Goal: Task Accomplishment & Management: Use online tool/utility

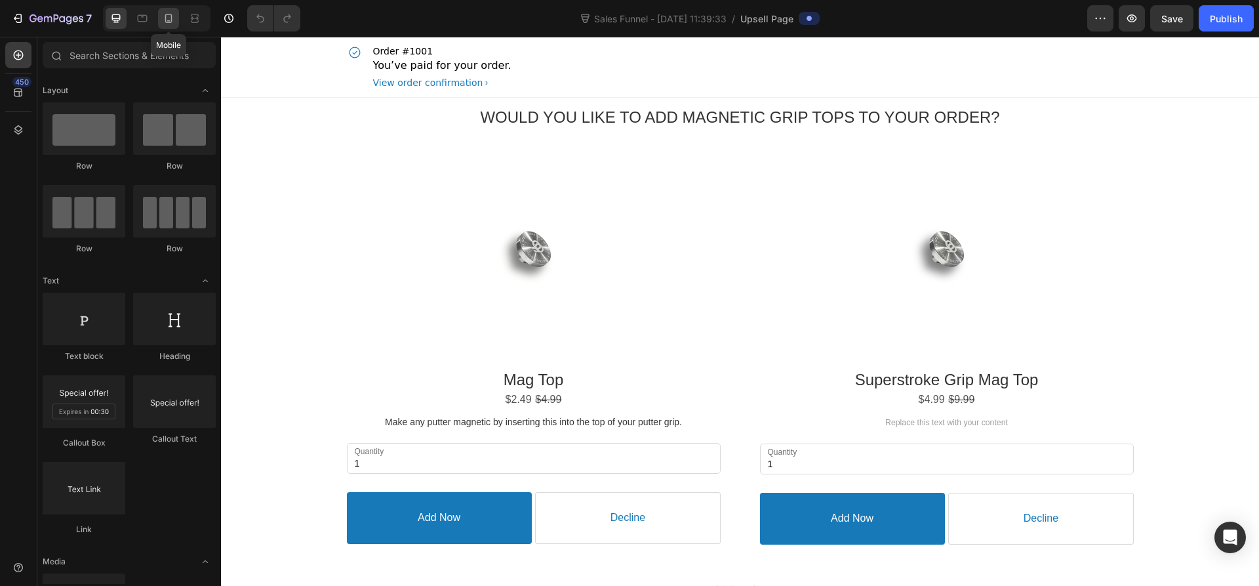
click at [171, 20] on icon at bounding box center [168, 18] width 7 height 9
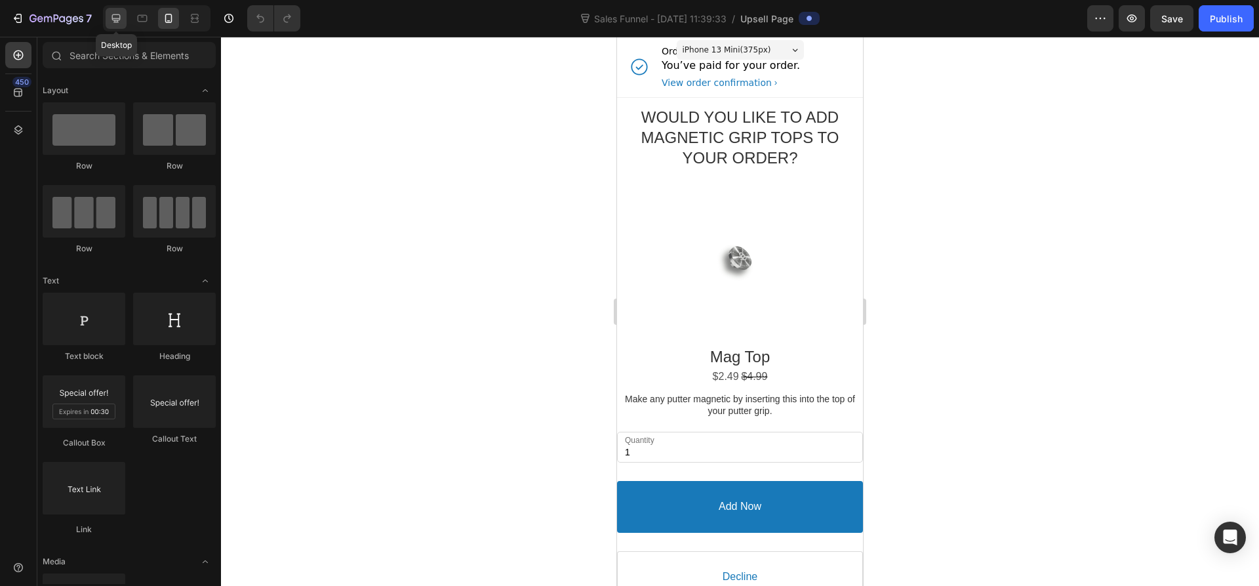
click at [122, 13] on icon at bounding box center [116, 18] width 13 height 13
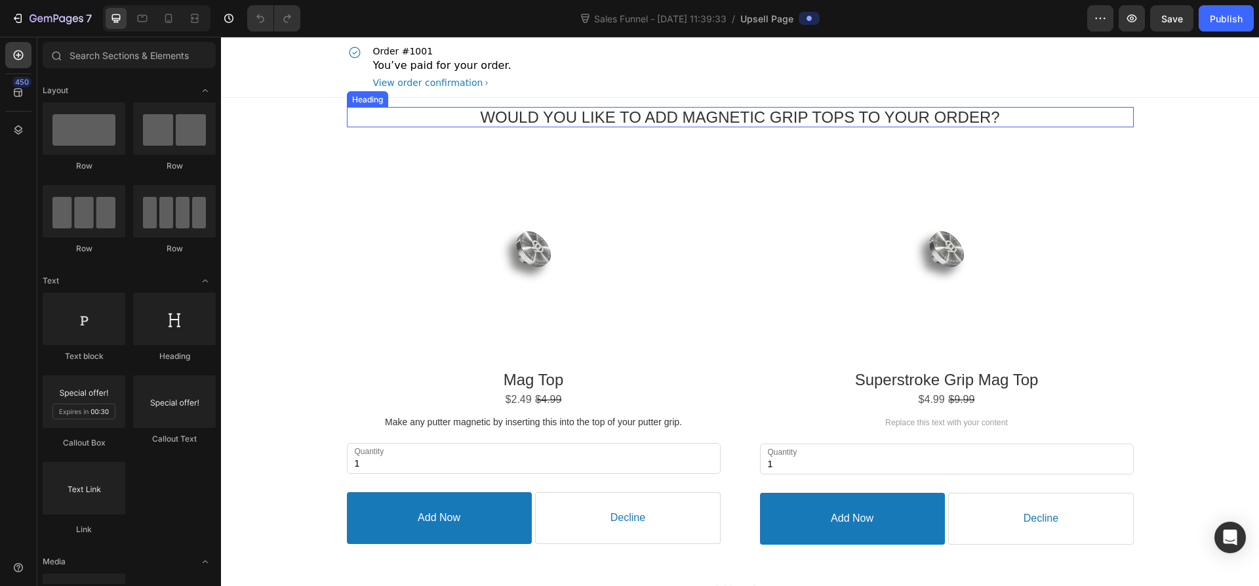
click at [622, 116] on span "Would you like to add Magnetic Grip tops to your order?" at bounding box center [739, 117] width 519 height 18
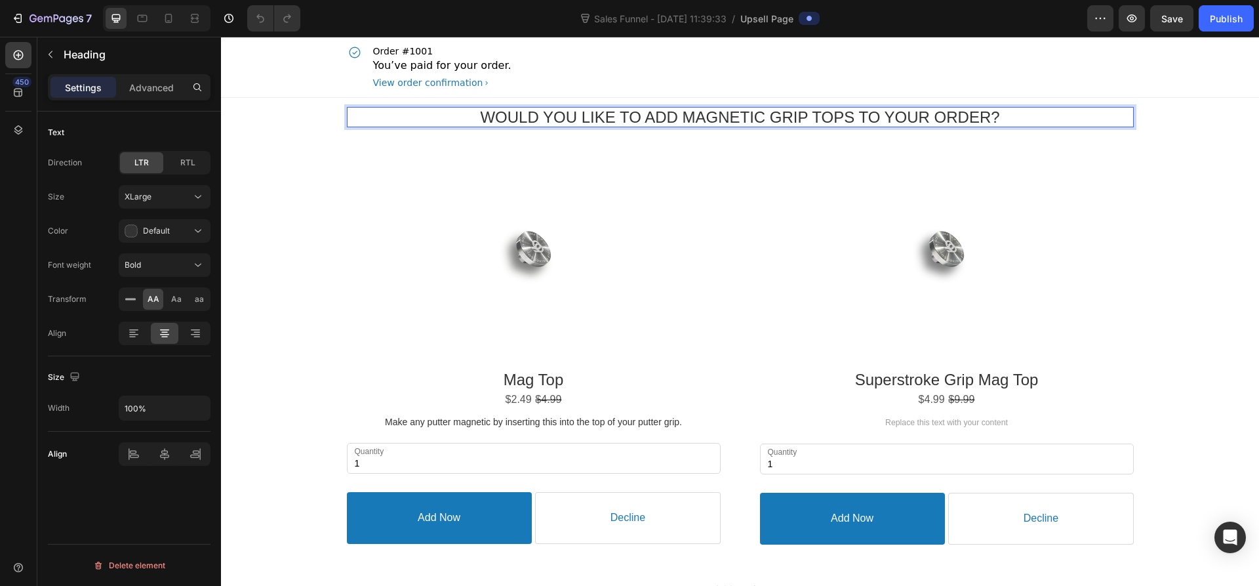
click at [985, 114] on p "Would you like to add Magnetic Grip tops to your order?" at bounding box center [740, 117] width 787 height 20
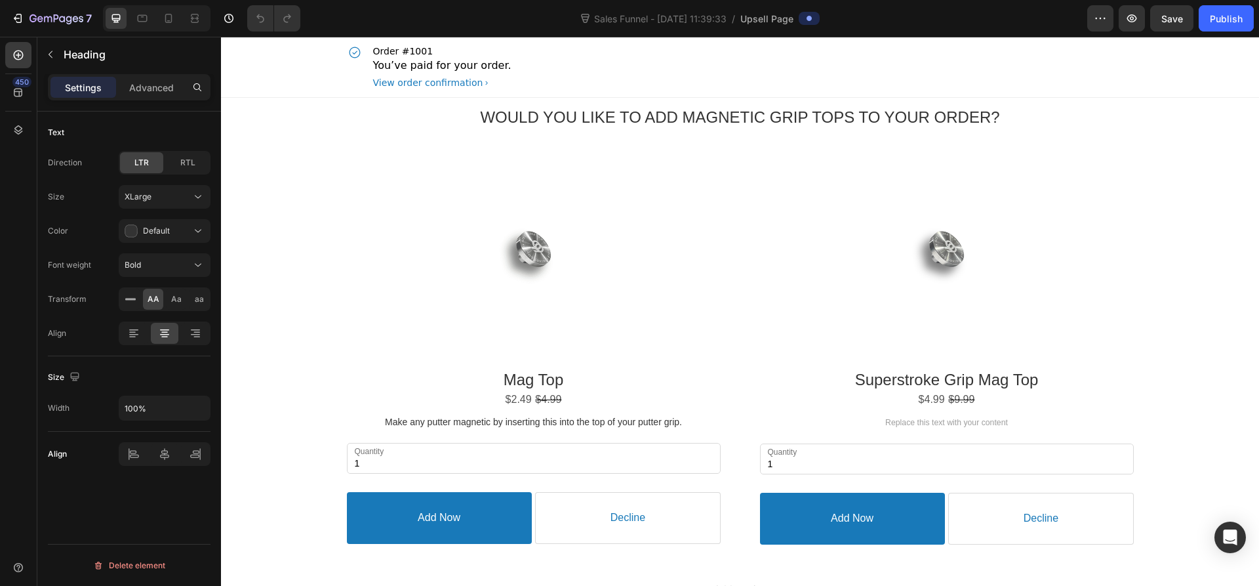
click at [877, 81] on div "Order #1001 You’ve paid for your order. View order confirmation" at bounding box center [740, 67] width 787 height 60
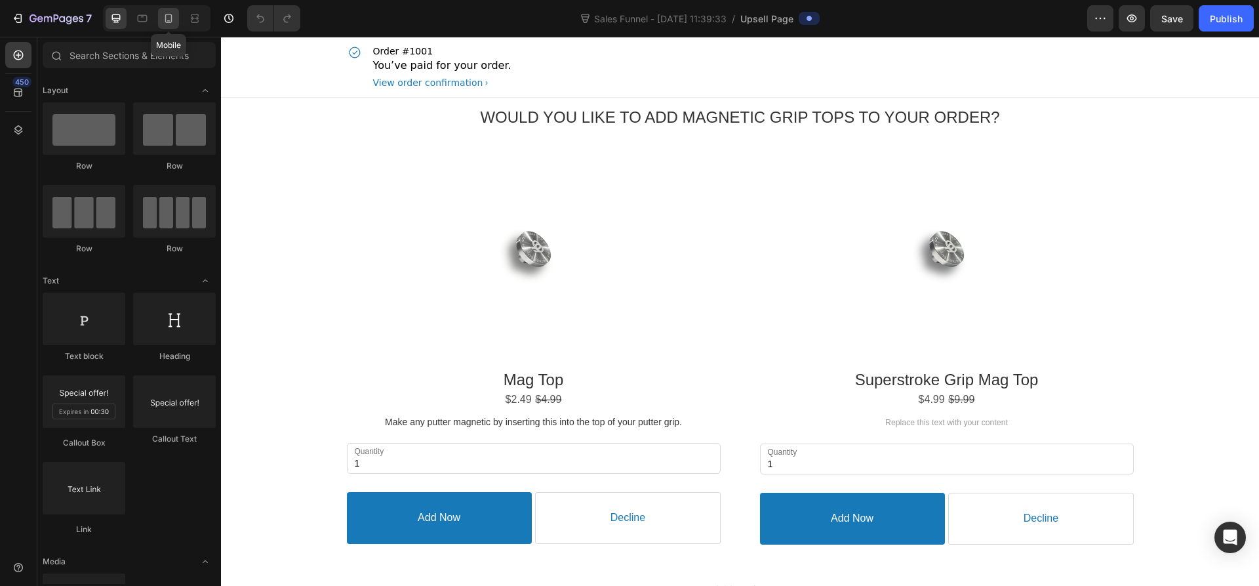
click at [173, 15] on icon at bounding box center [168, 18] width 13 height 13
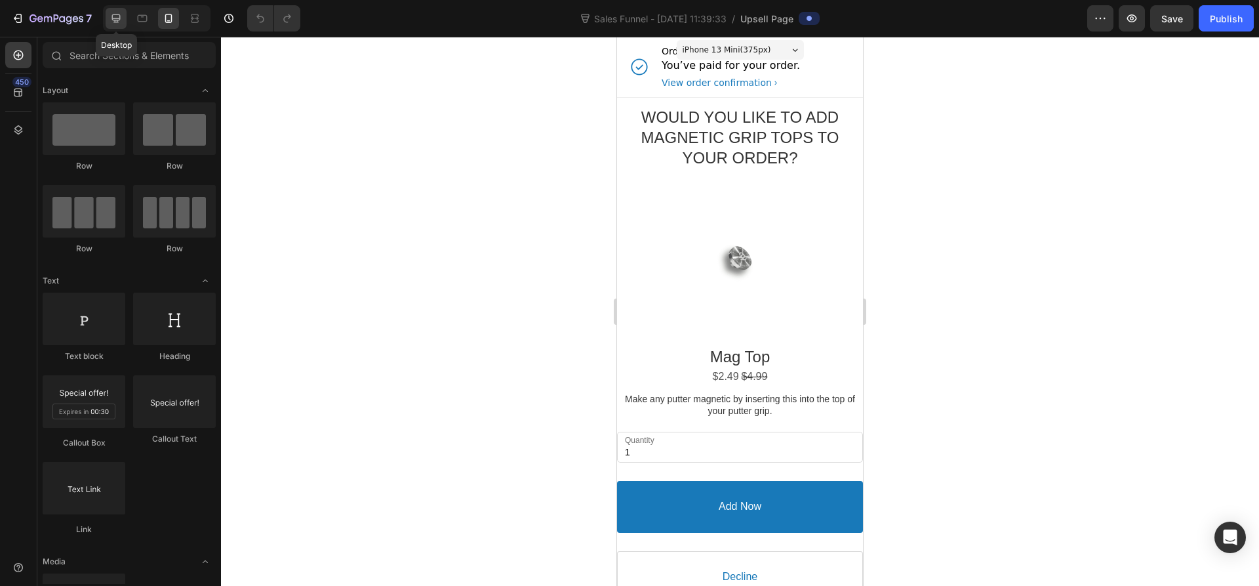
click at [114, 19] on icon at bounding box center [116, 18] width 9 height 9
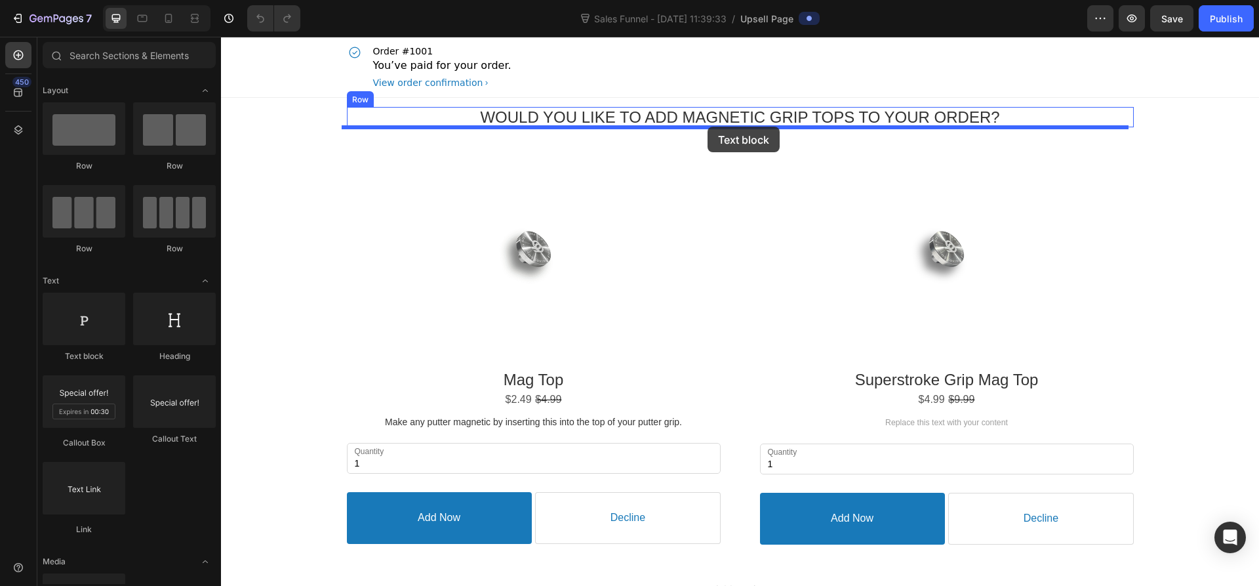
drag, startPoint x: 318, startPoint y: 359, endPoint x: 708, endPoint y: 127, distance: 453.9
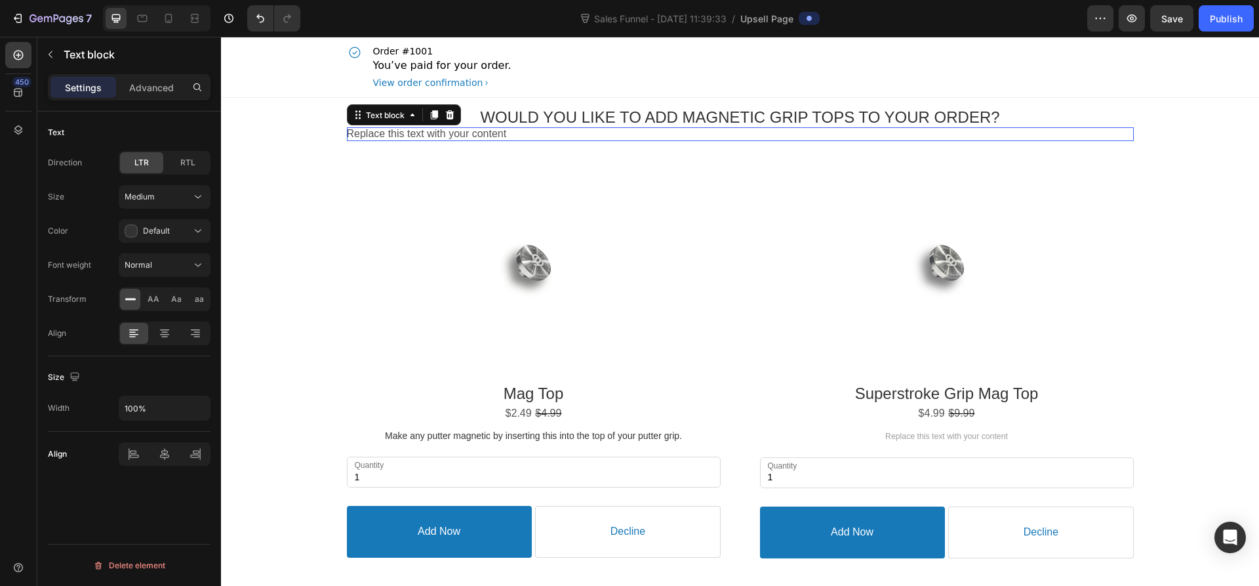
click at [515, 133] on div "Replace this text with your content" at bounding box center [740, 134] width 787 height 14
click at [515, 133] on p "Replace this text with your content" at bounding box center [740, 134] width 787 height 14
click at [161, 331] on icon at bounding box center [164, 333] width 13 height 13
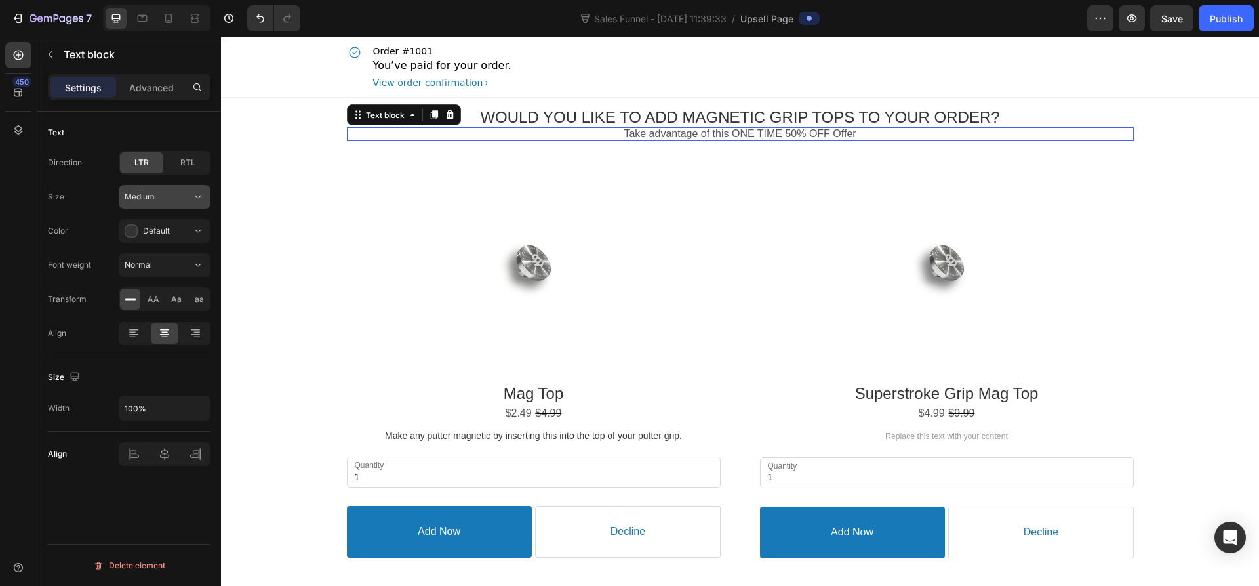
click at [147, 190] on div "Medium" at bounding box center [165, 196] width 80 height 13
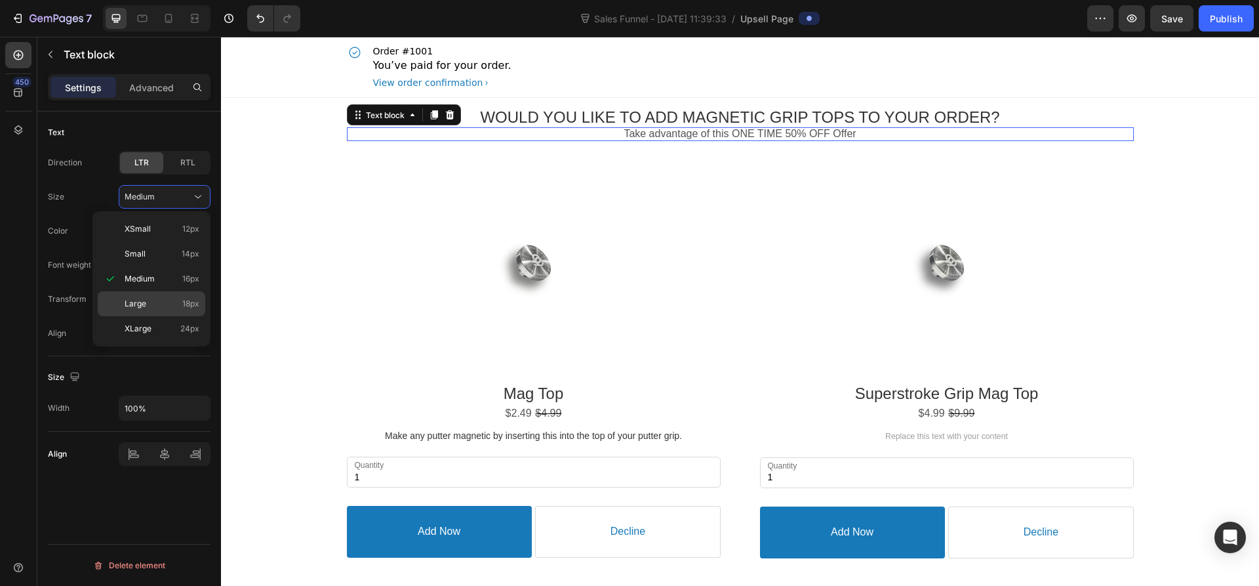
click at [148, 301] on p "Large 18px" at bounding box center [162, 304] width 75 height 12
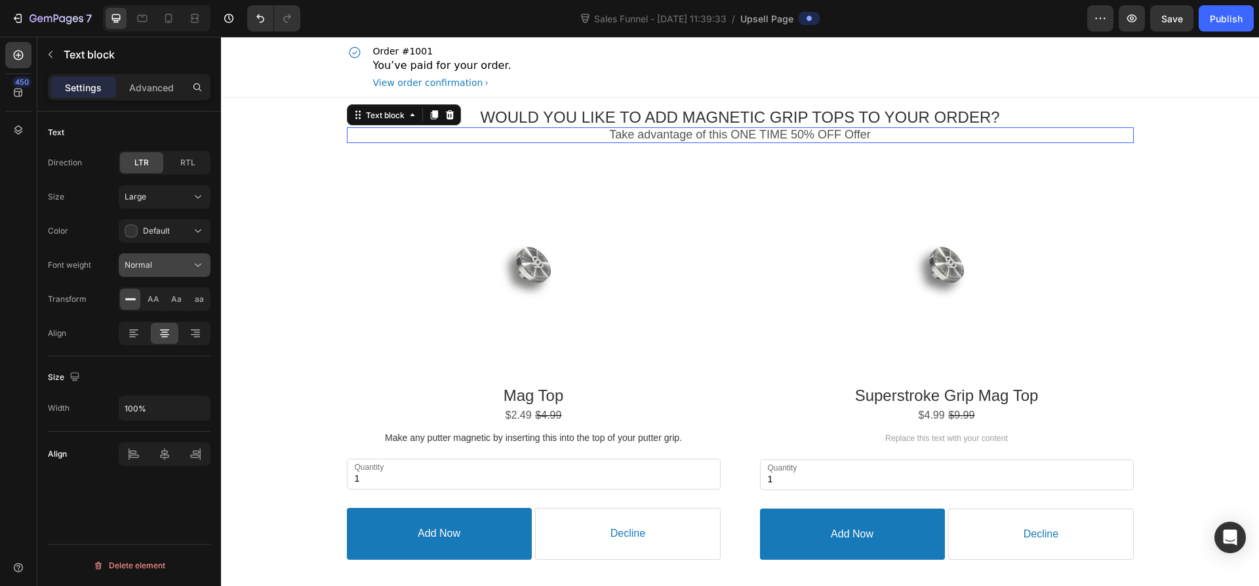
click at [157, 263] on div "Normal" at bounding box center [158, 265] width 67 height 12
click at [0, 0] on div "Bold" at bounding box center [0, 0] width 0 height 0
click at [153, 261] on div "Bold" at bounding box center [158, 265] width 67 height 12
click at [150, 293] on span "Normal" at bounding box center [139, 297] width 28 height 12
click at [780, 136] on p "Take advantage of this ONE TIME 50% OFF Offer" at bounding box center [740, 134] width 787 height 15
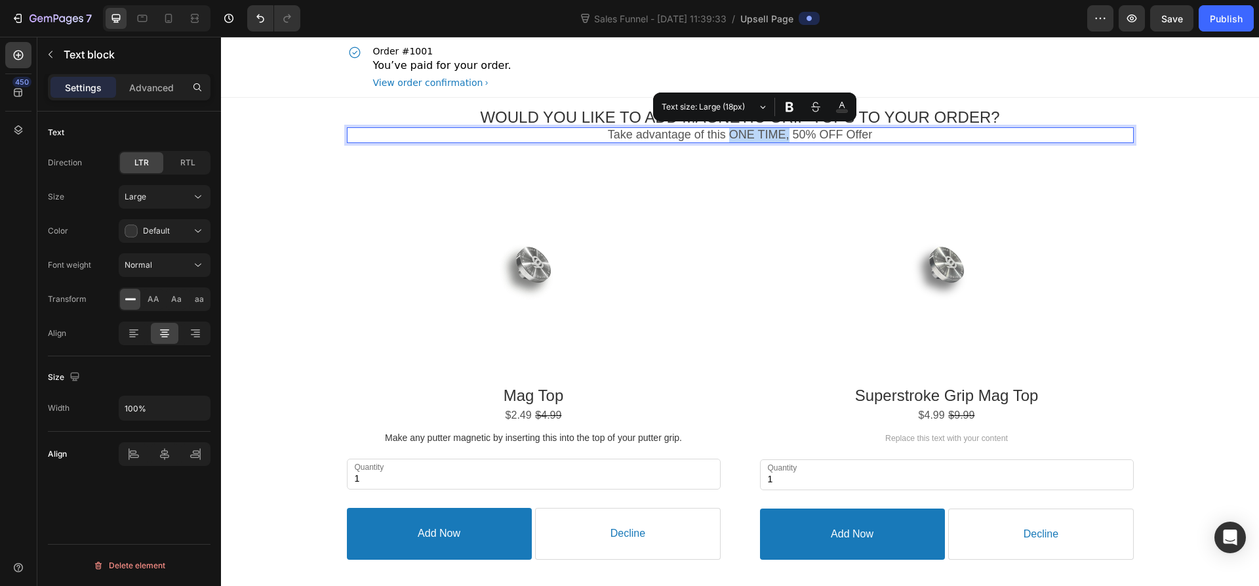
drag, startPoint x: 729, startPoint y: 134, endPoint x: 784, endPoint y: 130, distance: 55.9
click at [784, 130] on p "Take advantage of this ONE TIME, 50% OFF Offer" at bounding box center [740, 134] width 787 height 15
click at [845, 100] on icon "Editor contextual toolbar" at bounding box center [842, 106] width 12 height 13
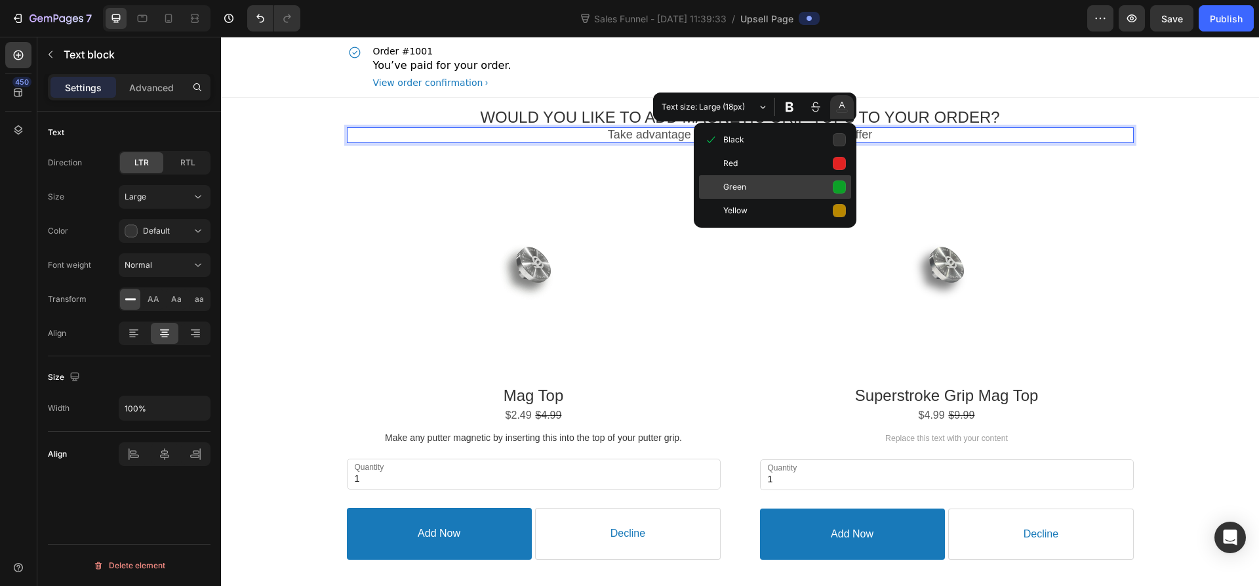
click at [838, 187] on button "Green" at bounding box center [775, 187] width 152 height 24
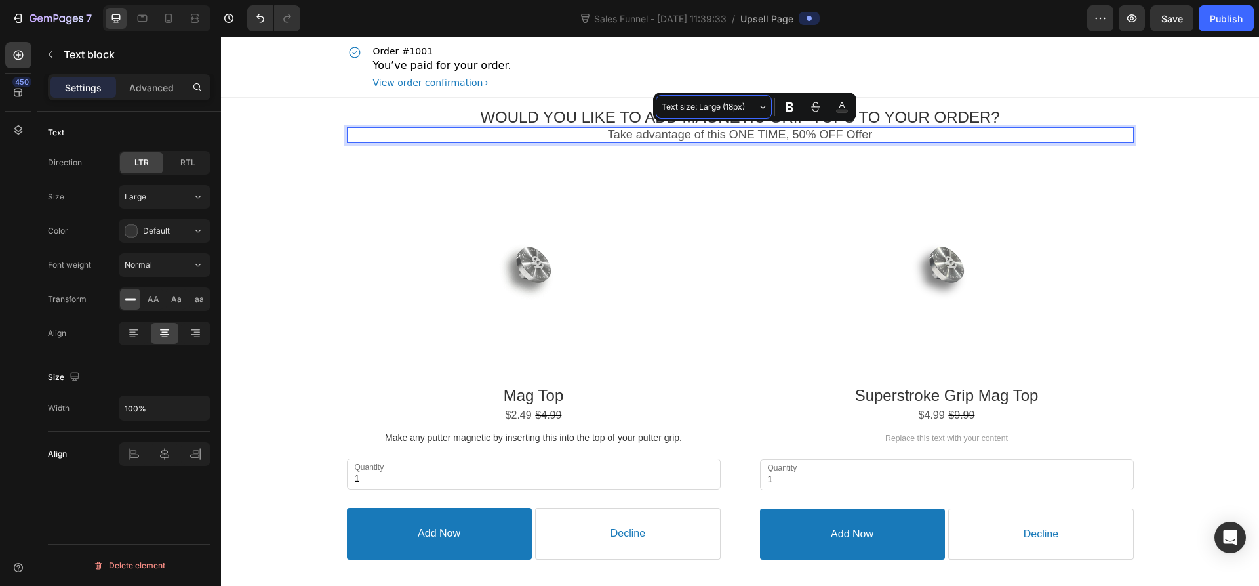
click at [760, 105] on button "Text size: Large (18px)" at bounding box center [714, 107] width 116 height 24
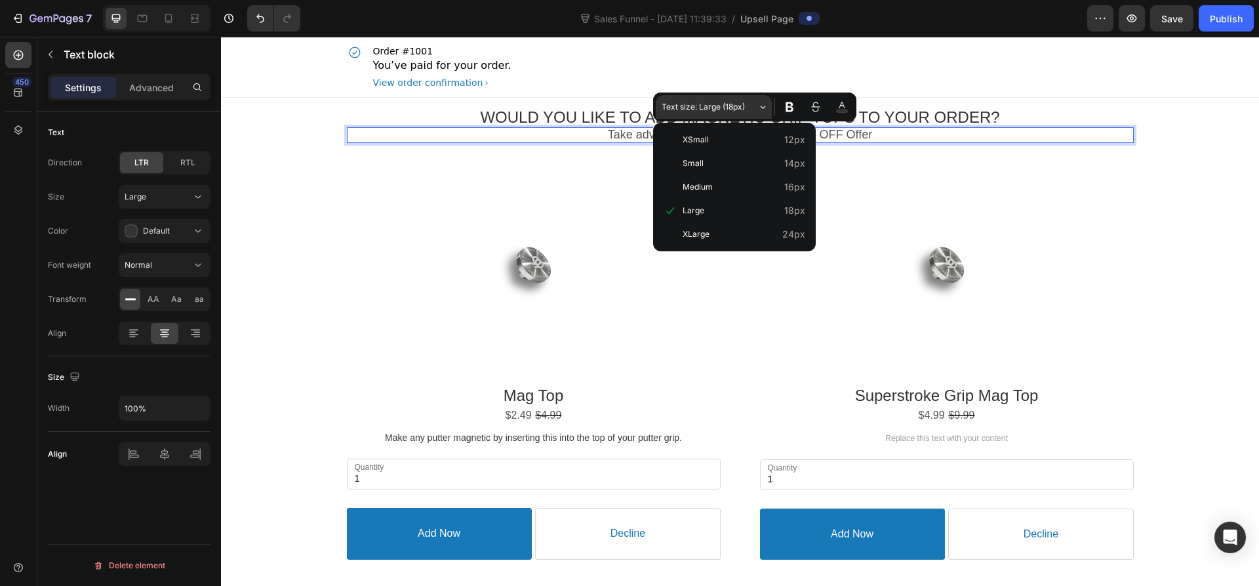
click at [903, 136] on p "Take advantage of this ONE TIME, 50% OFF Offer" at bounding box center [740, 134] width 787 height 15
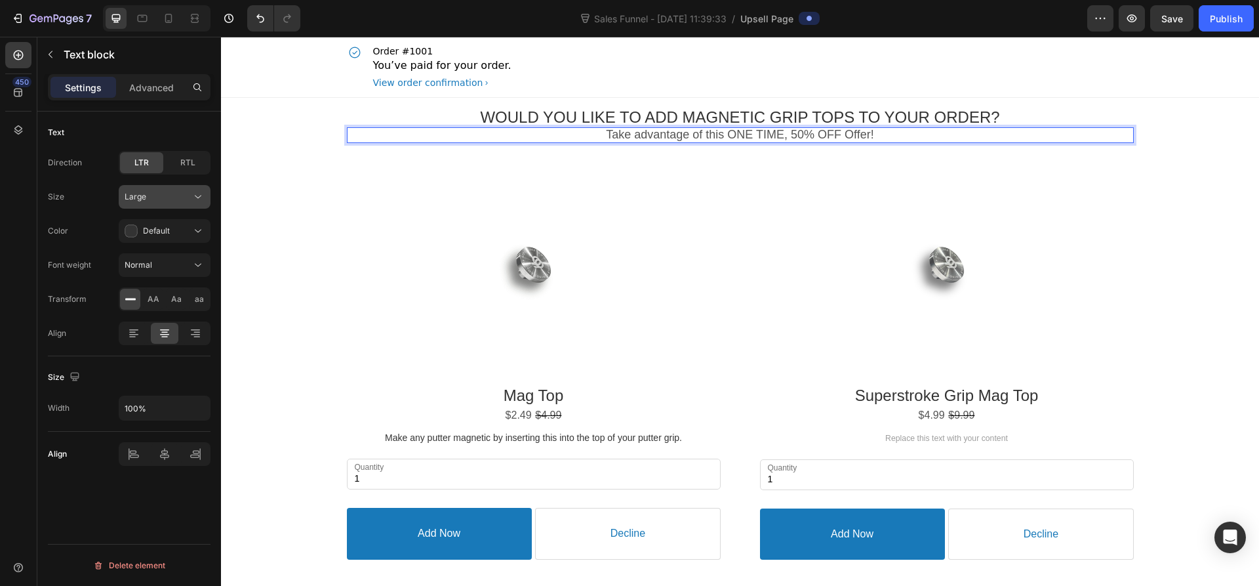
click at [188, 192] on div "Large" at bounding box center [158, 197] width 67 height 12
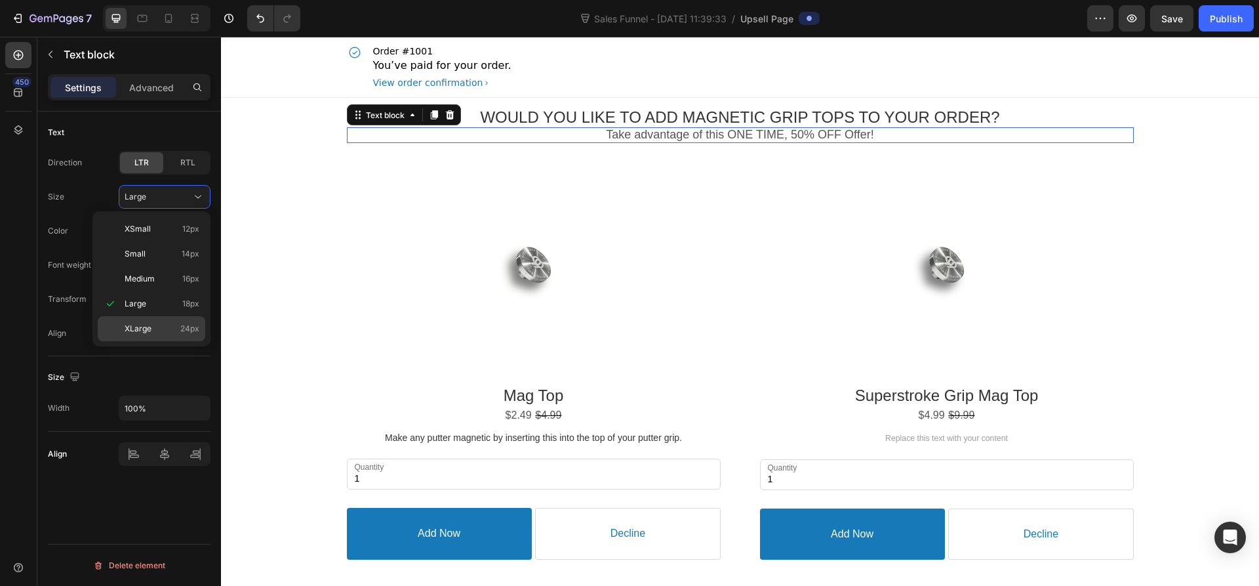
click at [159, 322] on div "XLarge 24px" at bounding box center [152, 328] width 108 height 25
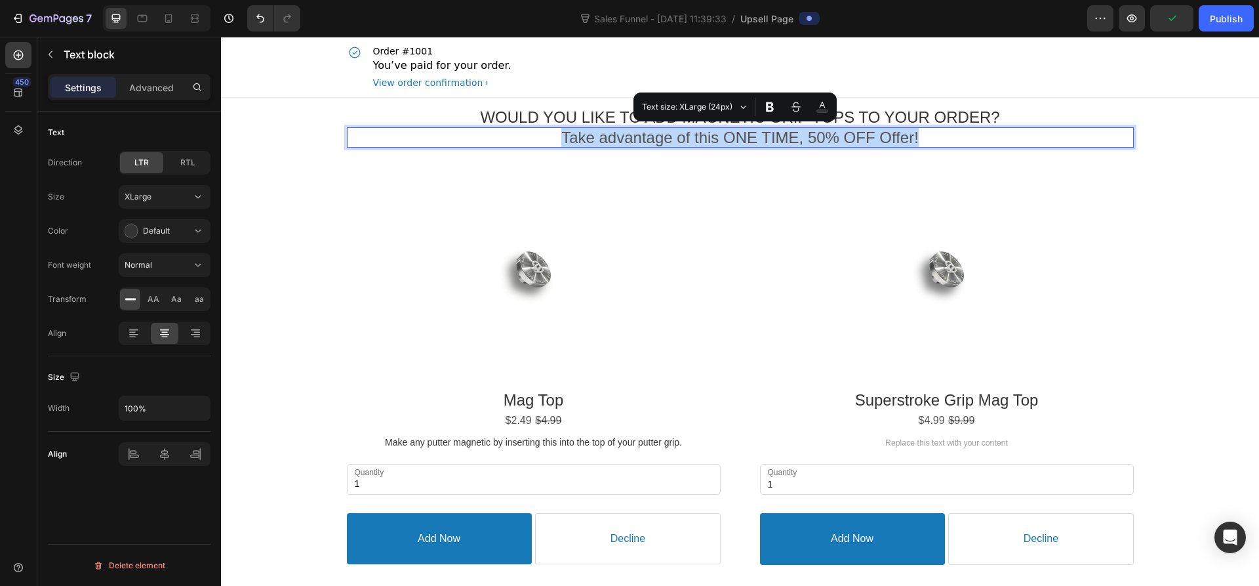
drag, startPoint x: 914, startPoint y: 136, endPoint x: 515, endPoint y: 136, distance: 399.4
click at [515, 136] on p "Take advantage of this ONE TIME, 50% OFF Offer!" at bounding box center [740, 137] width 787 height 20
click at [155, 195] on div "XLarge" at bounding box center [158, 197] width 67 height 12
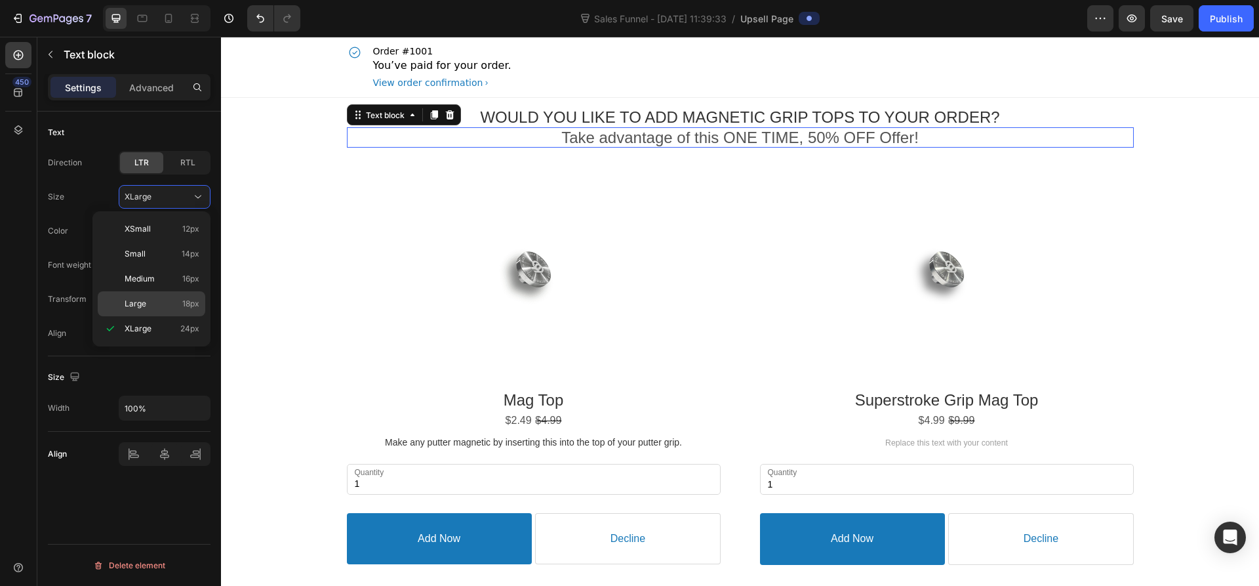
click at [148, 300] on p "Large 18px" at bounding box center [162, 304] width 75 height 12
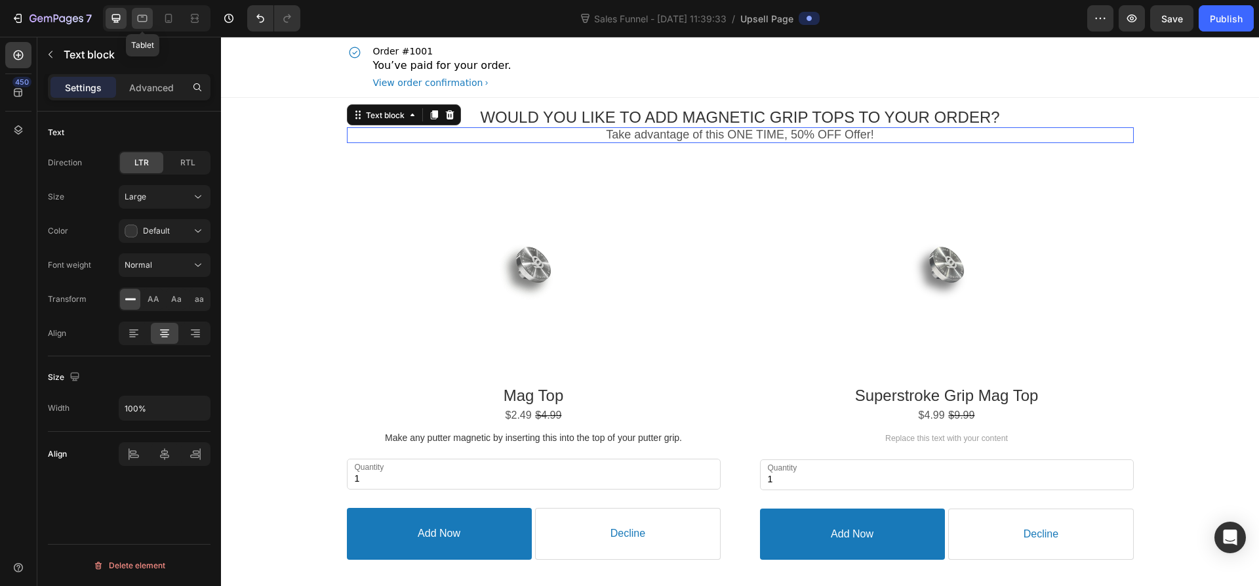
click at [147, 21] on icon at bounding box center [143, 18] width 10 height 7
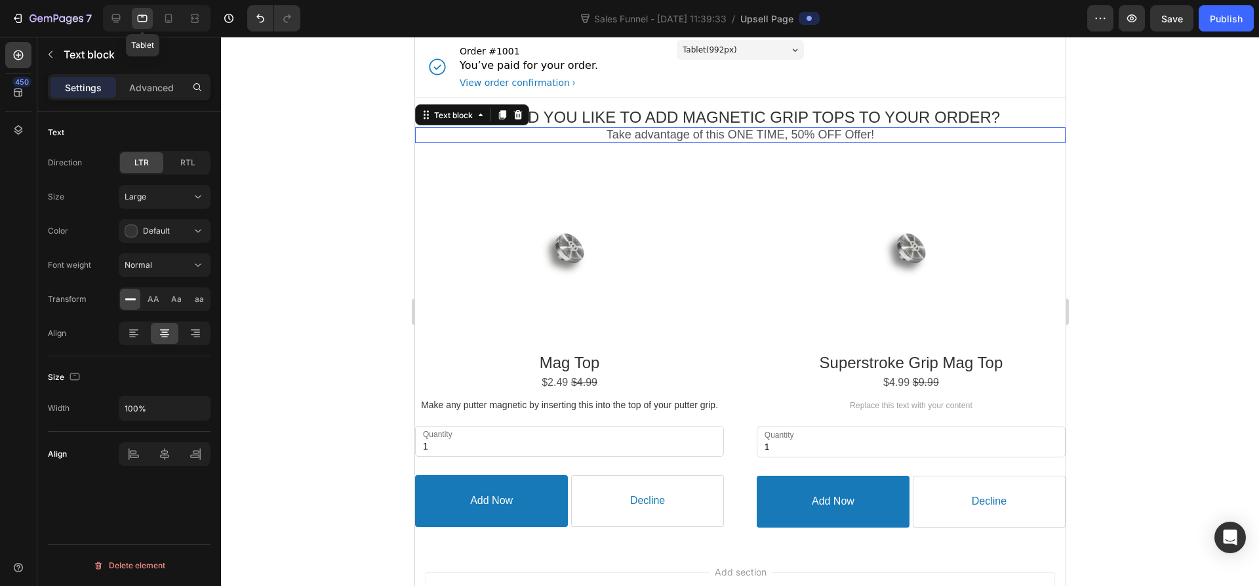
scroll to position [45, 0]
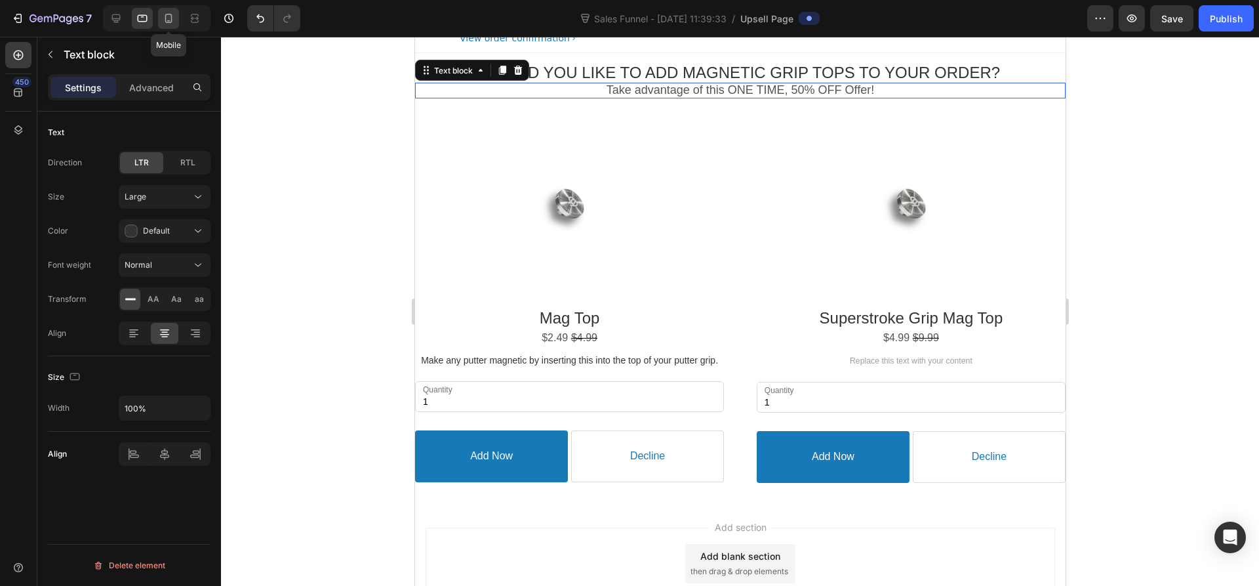
click at [164, 13] on icon at bounding box center [168, 18] width 13 height 13
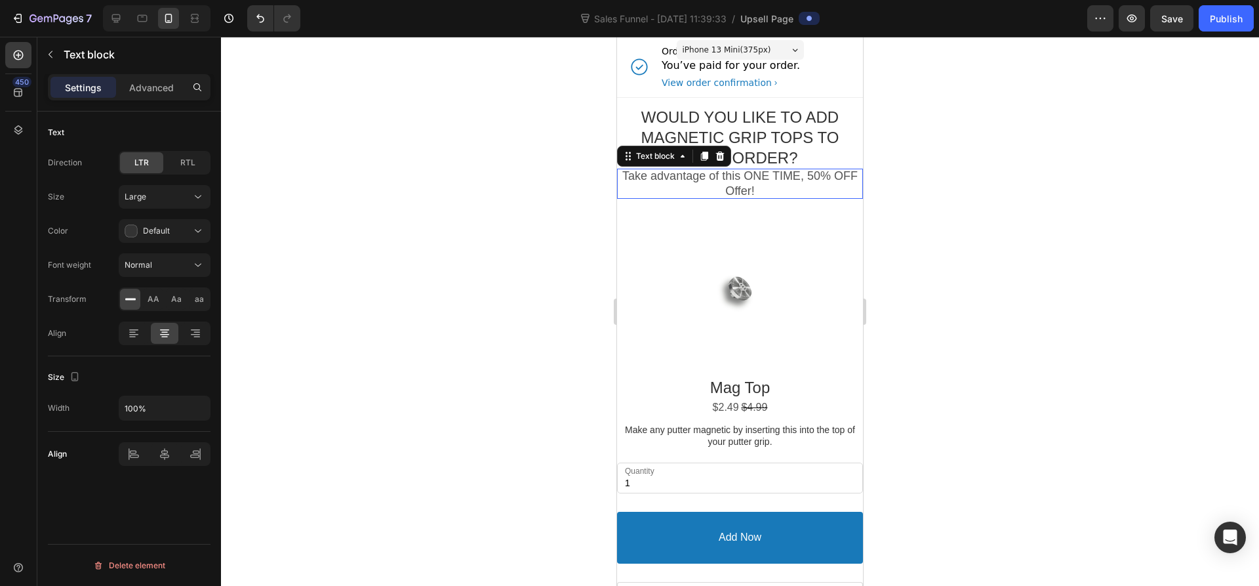
click at [916, 230] on div at bounding box center [740, 311] width 1038 height 549
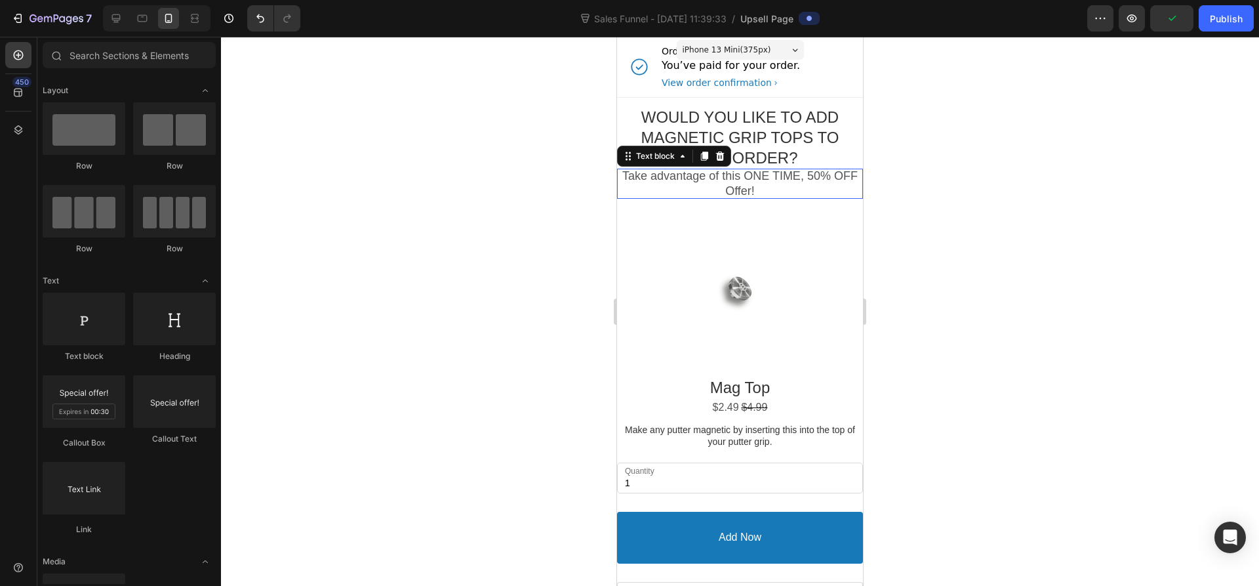
click at [756, 191] on p "Take advantage of this ONE TIME, 50% OFF Offer!" at bounding box center [740, 184] width 246 height 31
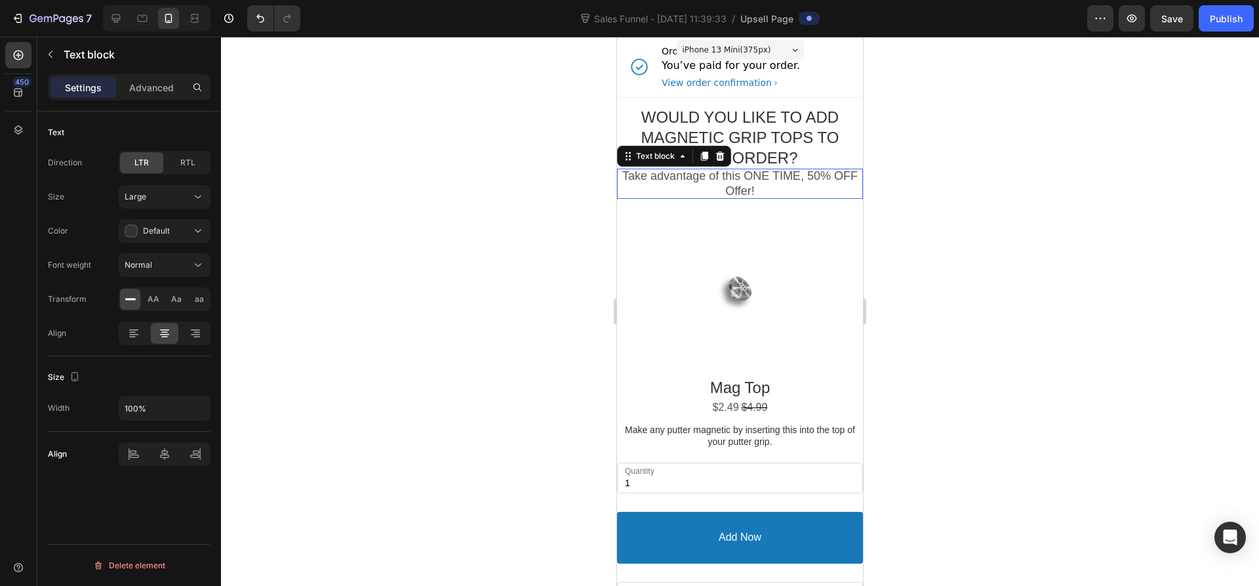
drag, startPoint x: 163, startPoint y: 125, endPoint x: 926, endPoint y: 174, distance: 765.1
click at [926, 174] on div at bounding box center [740, 311] width 1038 height 549
drag, startPoint x: 760, startPoint y: 180, endPoint x: 760, endPoint y: 193, distance: 13.1
click at [760, 181] on p "Take advantage of this ONE TIME, 50% OFF Offer!" at bounding box center [740, 184] width 246 height 31
click at [761, 182] on p "Take advantage of this ONE TIME, 50% OFF Offer!" at bounding box center [740, 184] width 246 height 31
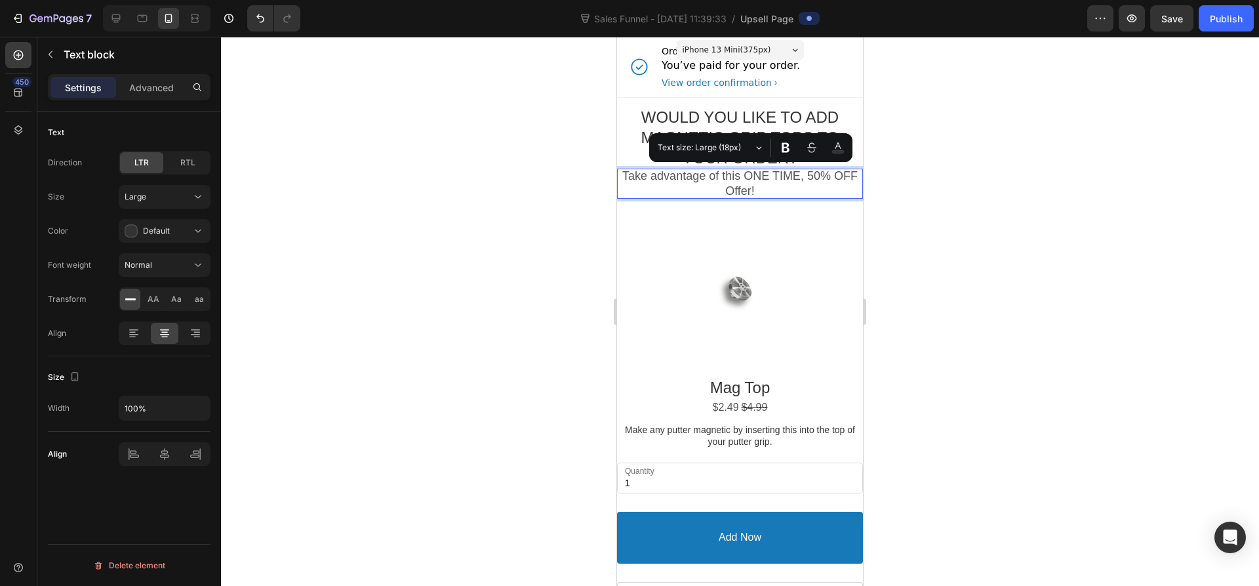
click at [760, 190] on p "Take advantage of this ONE TIME, 50% OFF Offer!" at bounding box center [740, 184] width 246 height 31
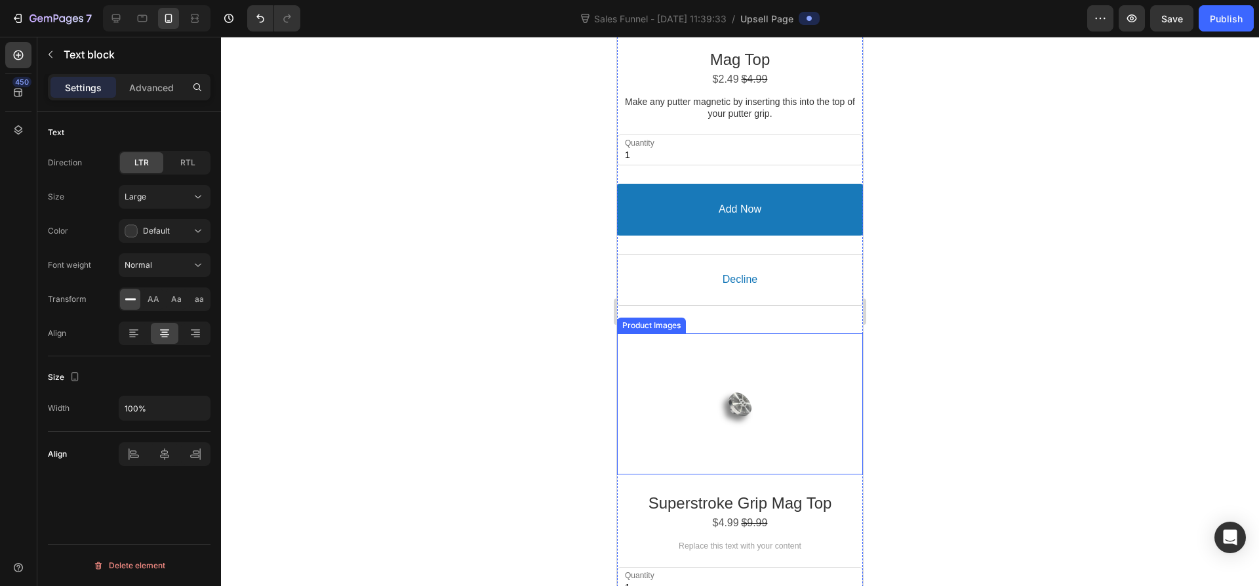
scroll to position [197, 0]
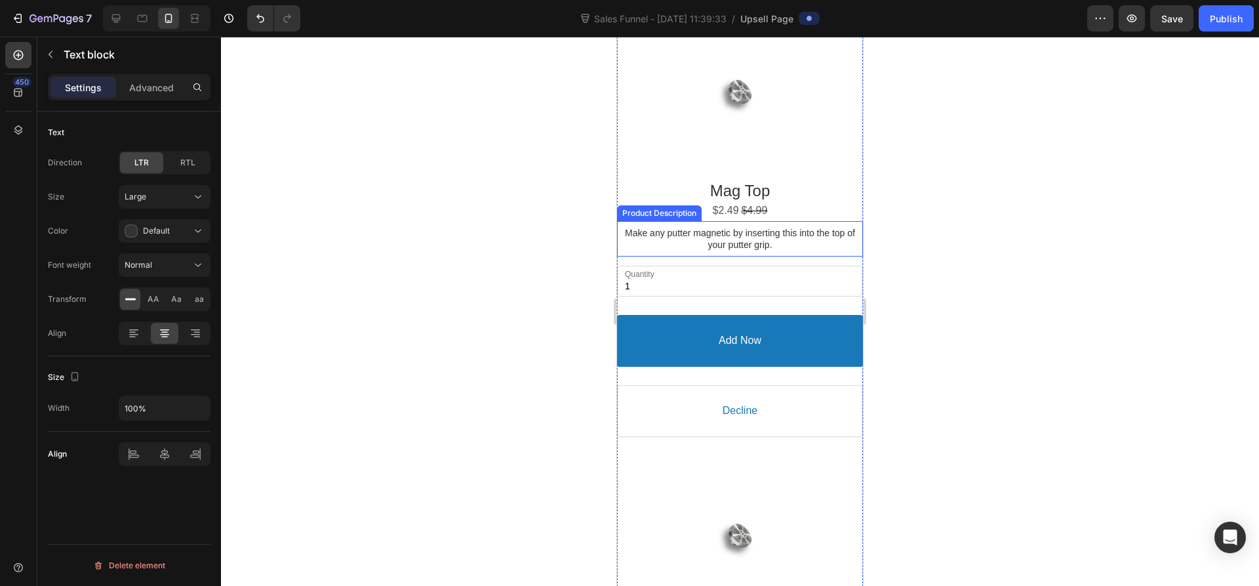
click at [695, 233] on p "Make any putter magnetic by inserting this into the top of your putter grip." at bounding box center [740, 239] width 246 height 24
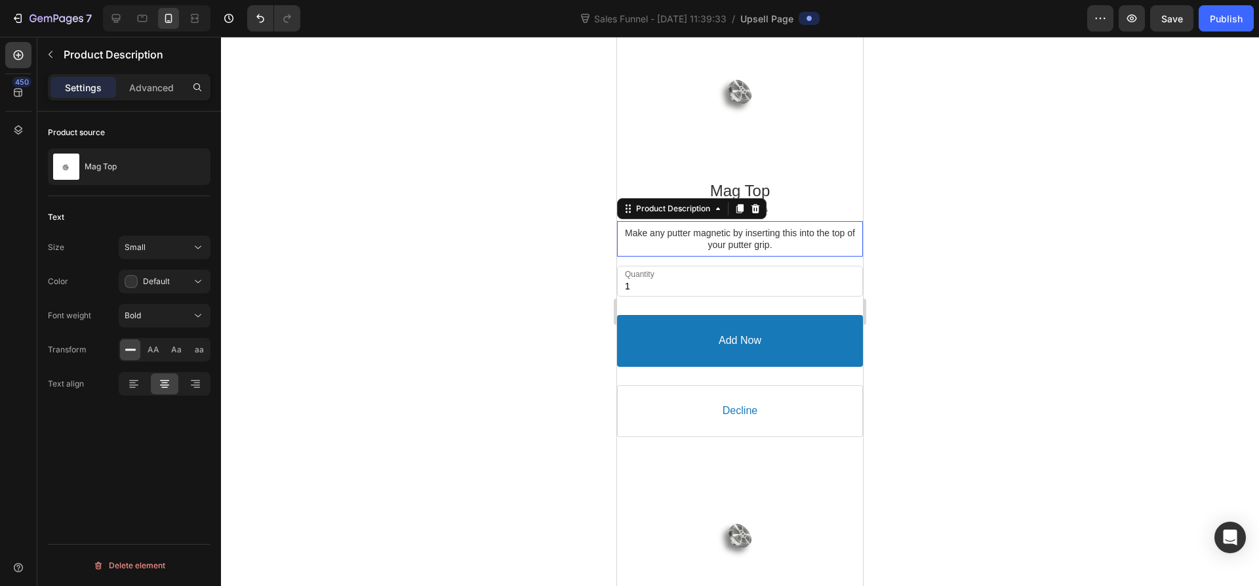
click at [786, 240] on p "Make any putter magnetic by inserting this into the top of your putter grip." at bounding box center [740, 239] width 246 height 24
click at [778, 239] on p "Make any putter magnetic by inserting this into the top of your putter grip." at bounding box center [740, 239] width 246 height 24
click at [740, 204] on icon at bounding box center [740, 208] width 7 height 9
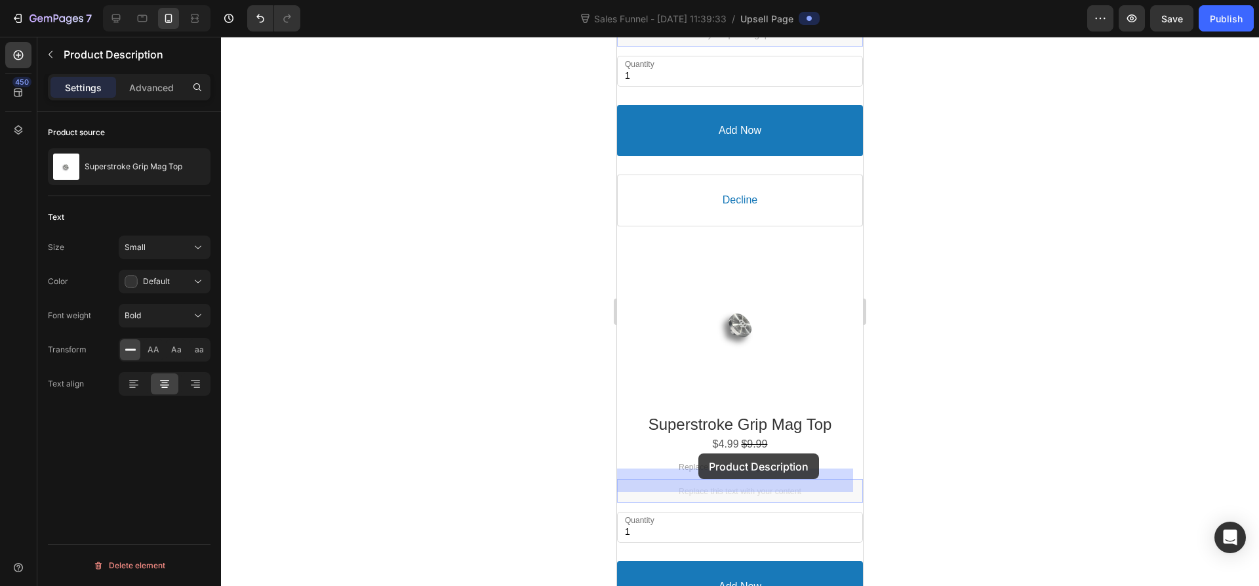
scroll to position [459, 0]
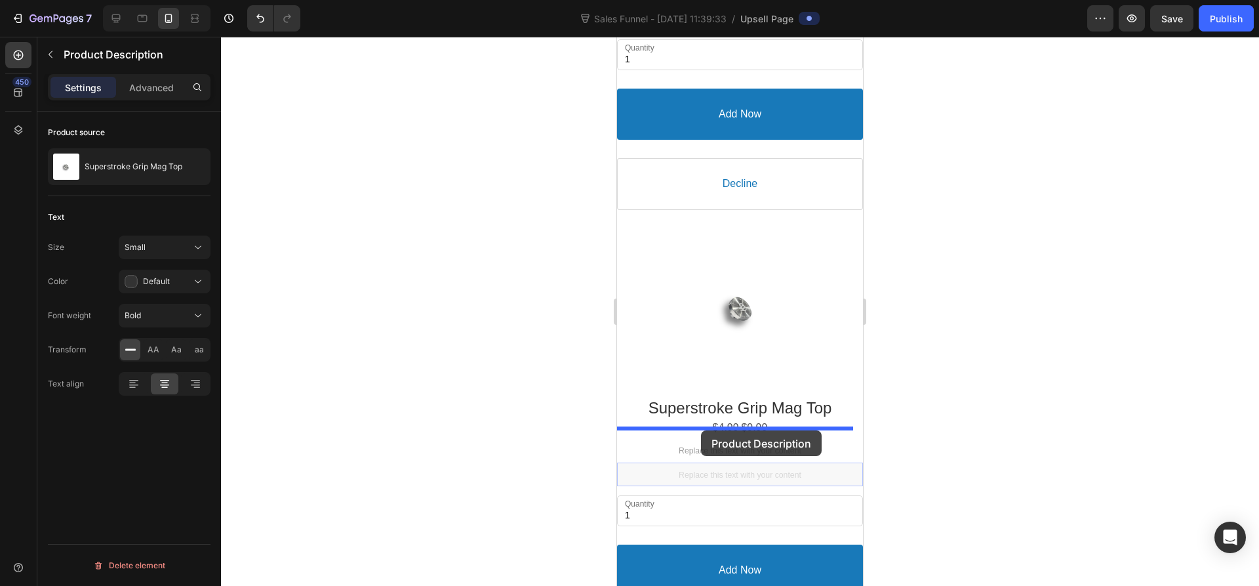
drag, startPoint x: 668, startPoint y: 256, endPoint x: 701, endPoint y: 430, distance: 177.0
click at [701, 430] on div "iPhone 13 Mini ( 375 px) iPhone 13 Mini iPhone 13 Pro iPhone 11 Pro Max iPhone …" at bounding box center [740, 222] width 246 height 1288
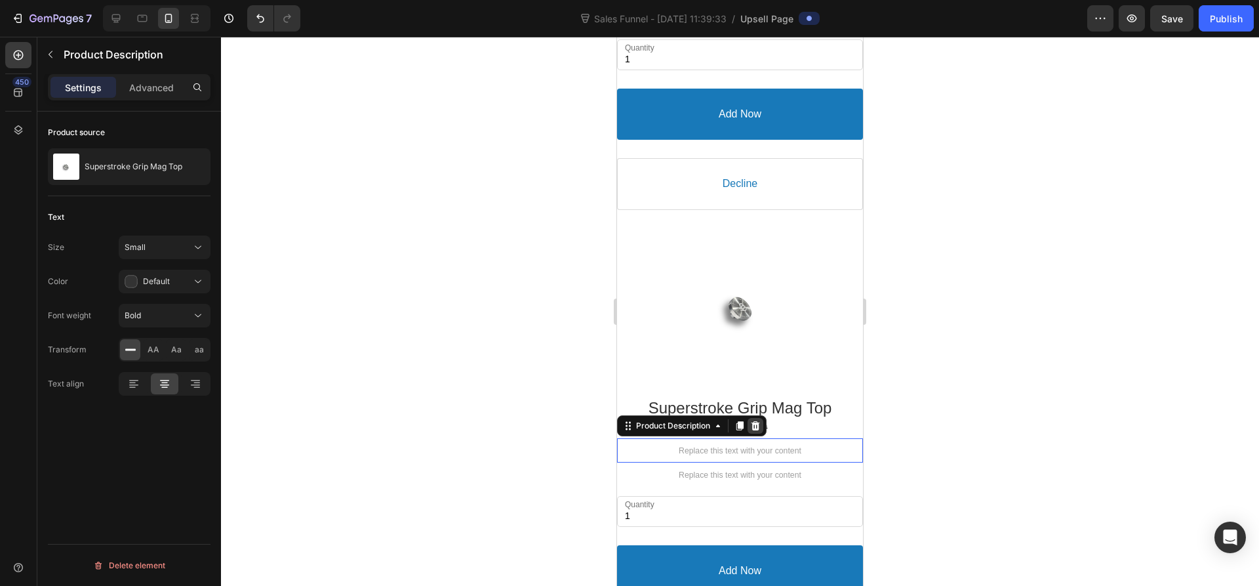
click at [753, 420] on icon at bounding box center [755, 425] width 10 height 10
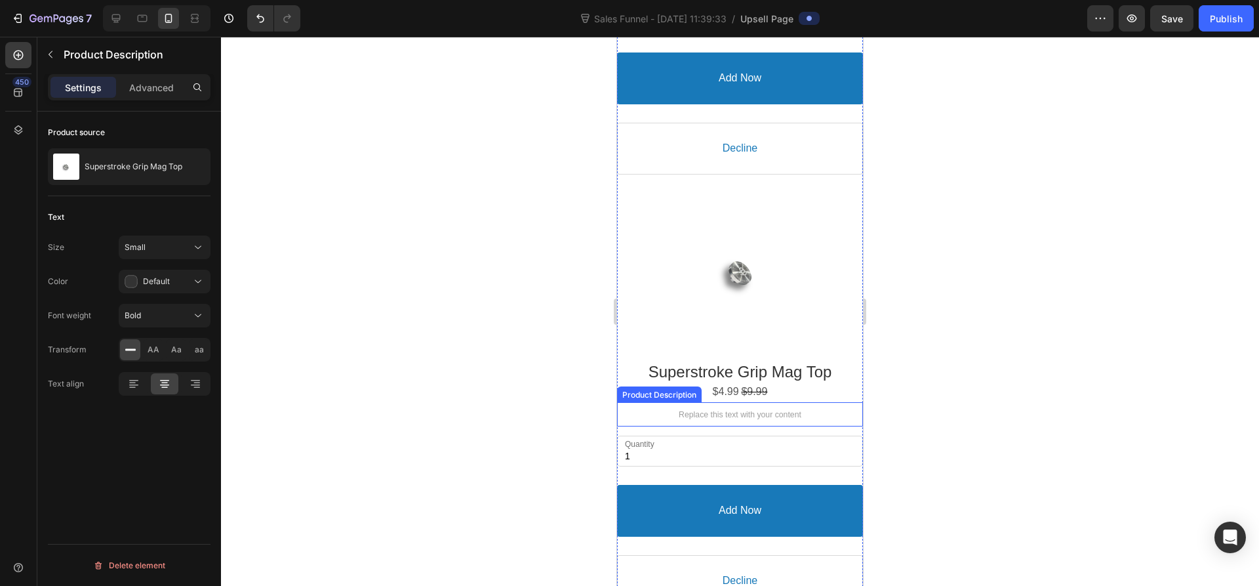
scroll to position [424, 0]
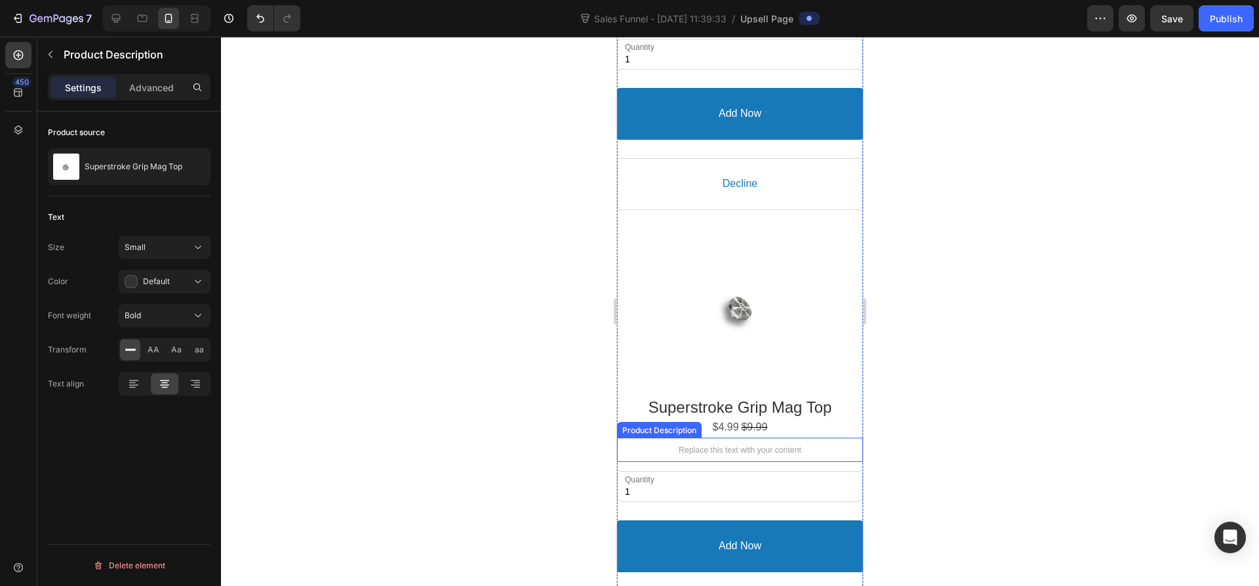
click at [719, 445] on span "Replace this text with your content" at bounding box center [740, 449] width 123 height 9
click at [698, 445] on span "Replace this text with your content" at bounding box center [740, 449] width 123 height 9
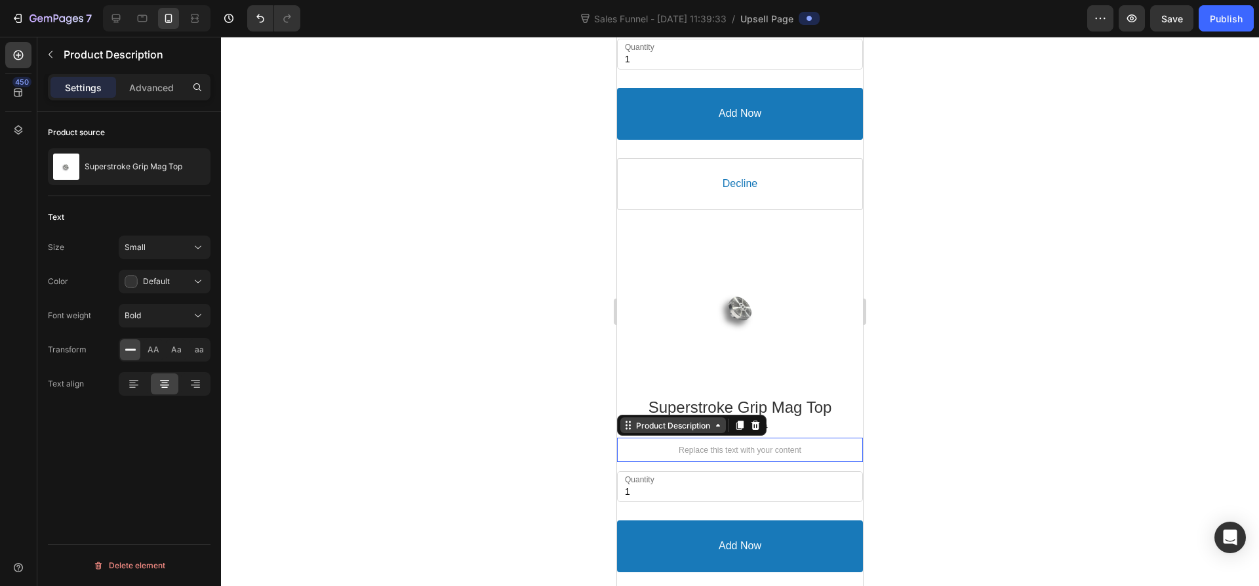
click at [720, 420] on icon at bounding box center [718, 425] width 10 height 10
click at [1036, 357] on div at bounding box center [740, 311] width 1038 height 549
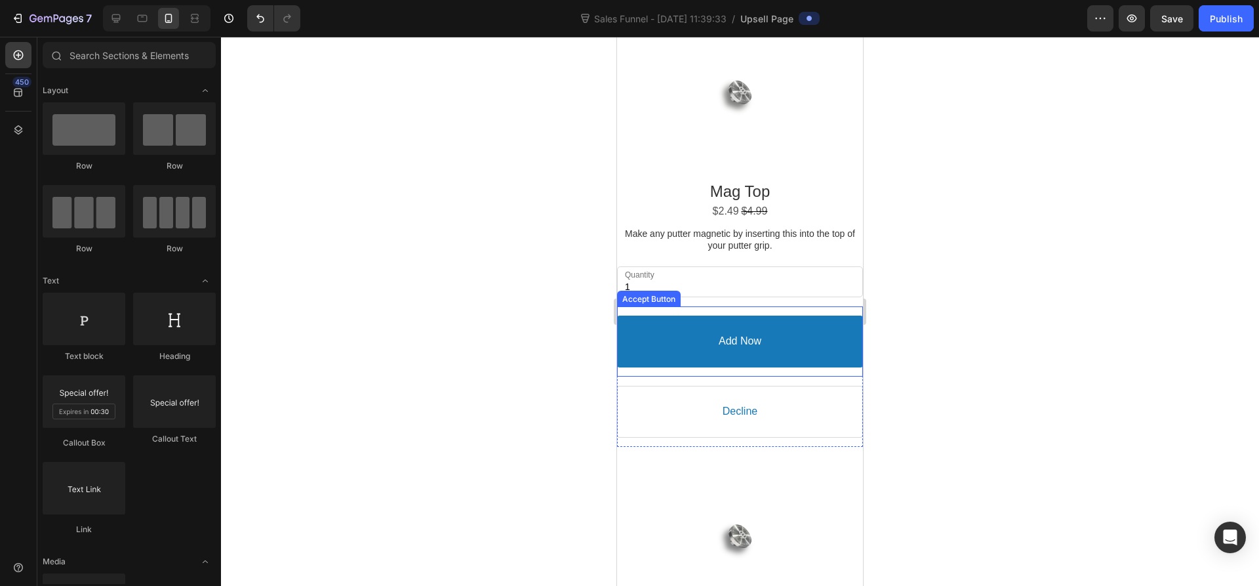
scroll to position [197, 0]
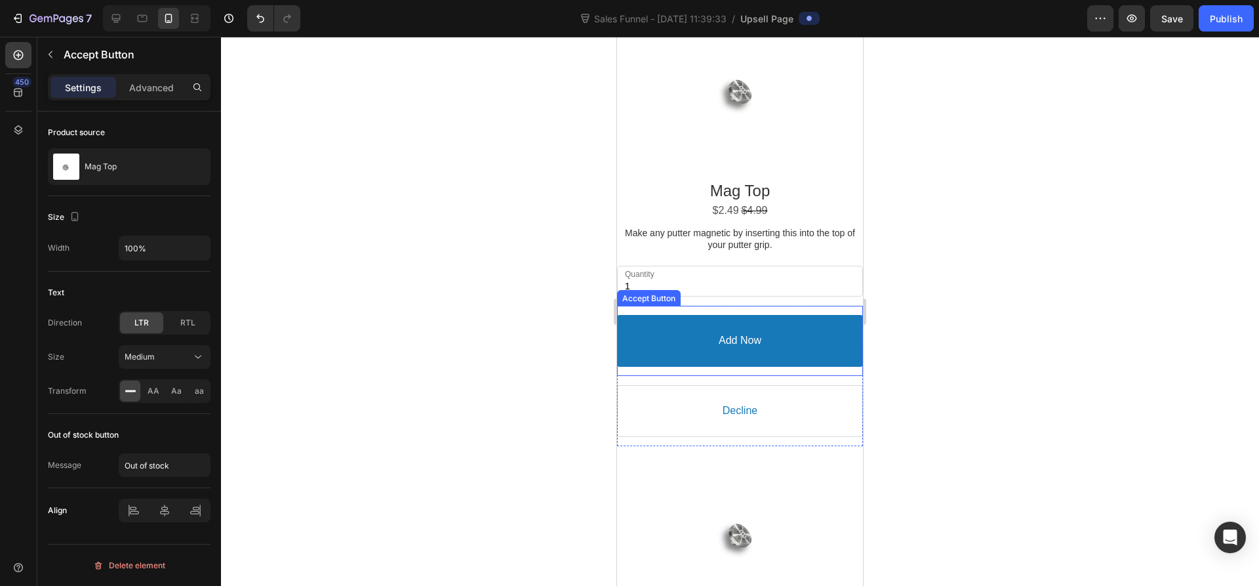
click at [765, 337] on button "Add Now" at bounding box center [740, 341] width 246 height 52
click at [720, 288] on icon at bounding box center [719, 293] width 10 height 10
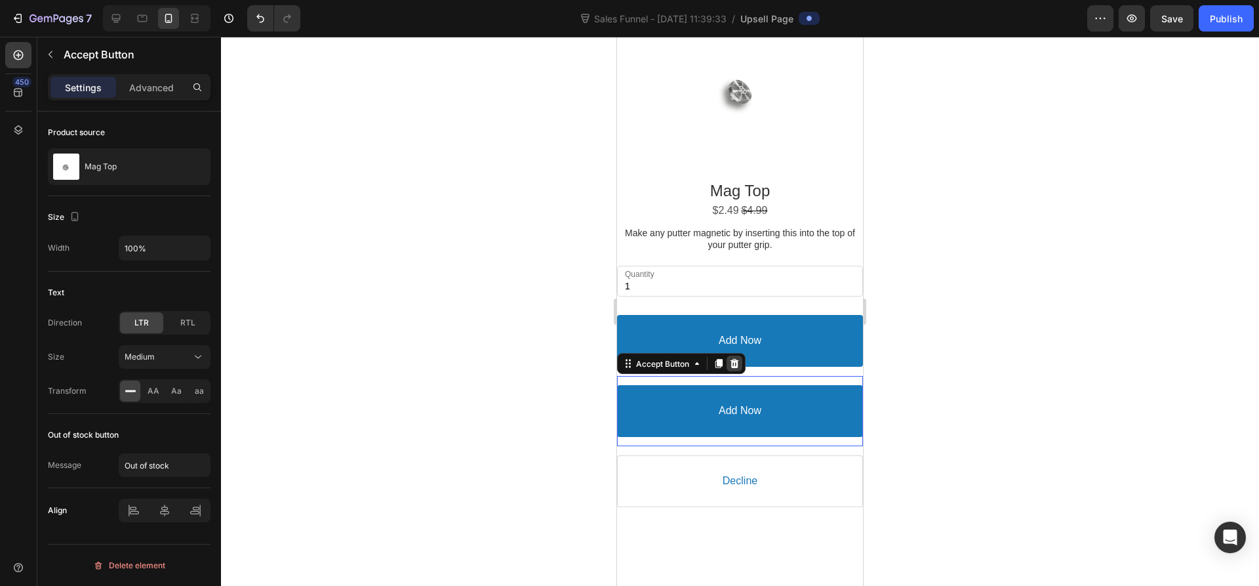
click at [741, 357] on div at bounding box center [735, 363] width 16 height 16
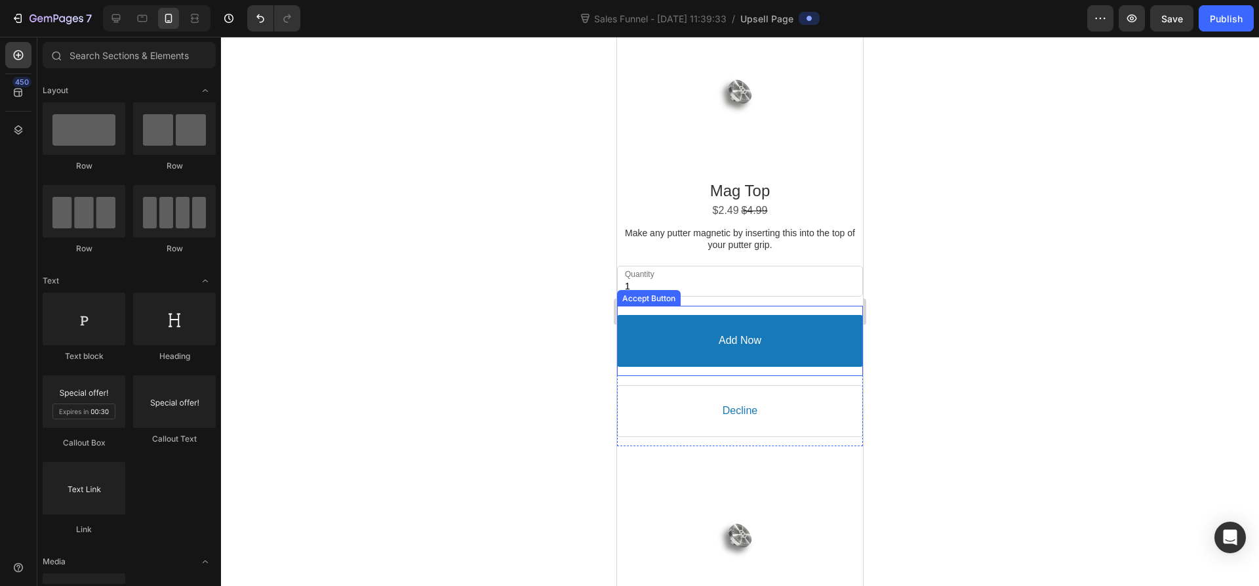
click at [670, 335] on button "Add Now" at bounding box center [740, 341] width 246 height 52
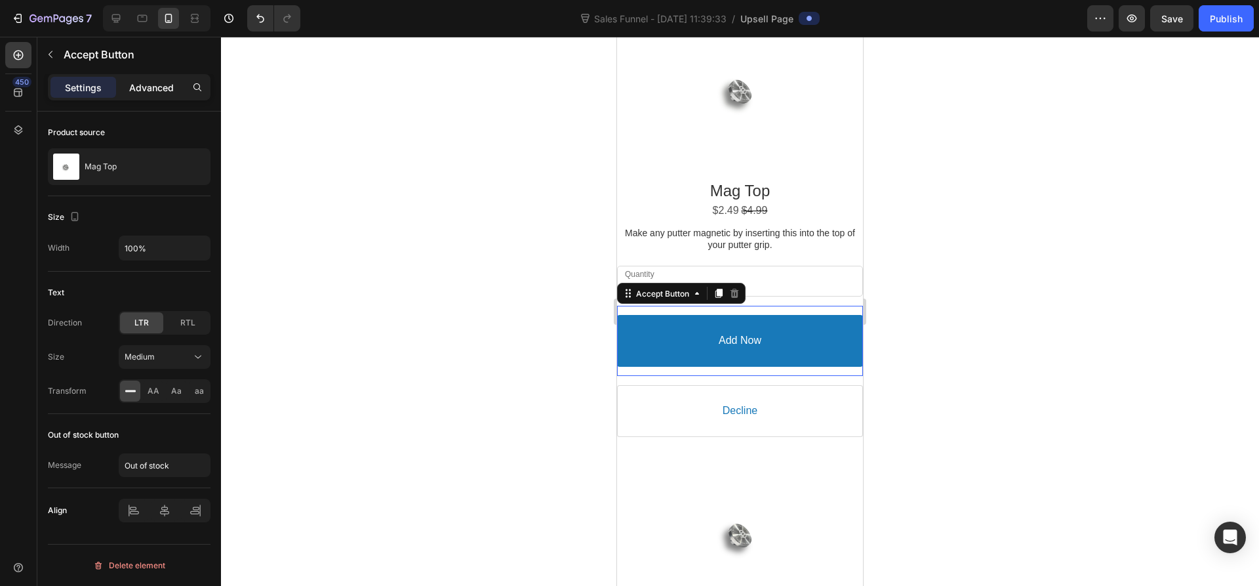
click at [155, 86] on p "Advanced" at bounding box center [151, 88] width 45 height 14
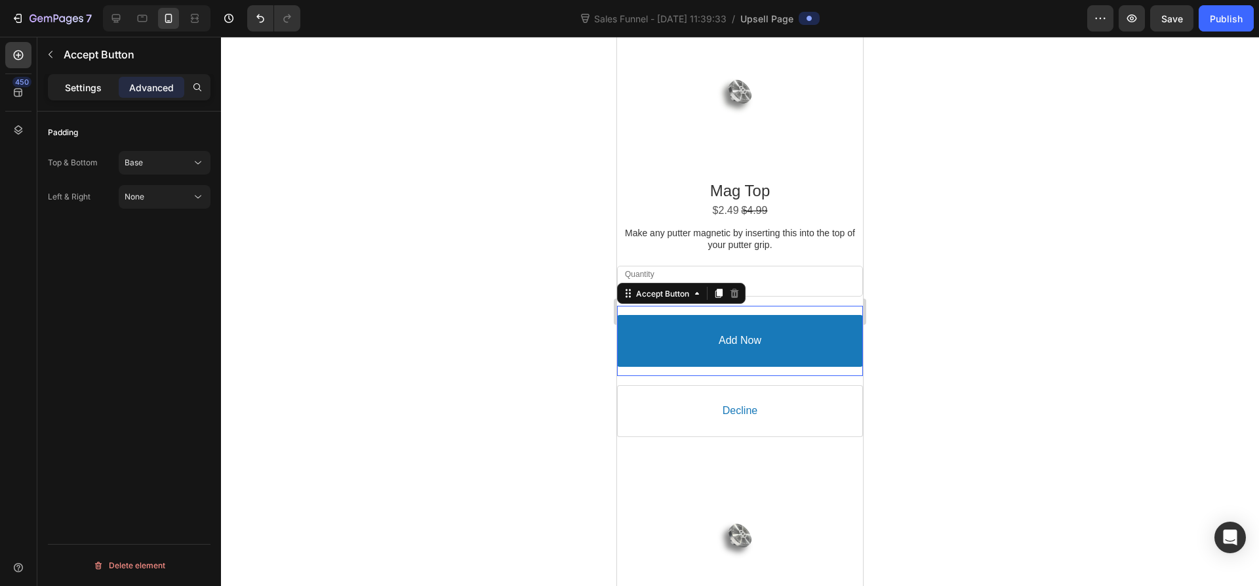
click at [80, 86] on p "Settings" at bounding box center [83, 88] width 37 height 14
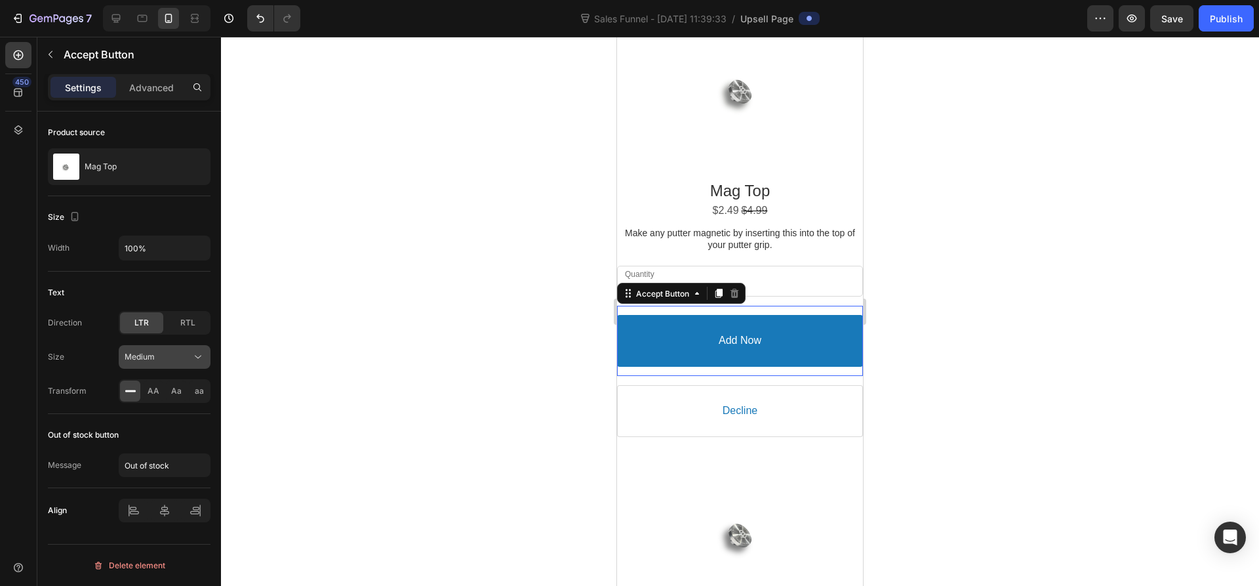
click at [154, 355] on span "Medium" at bounding box center [140, 357] width 30 height 10
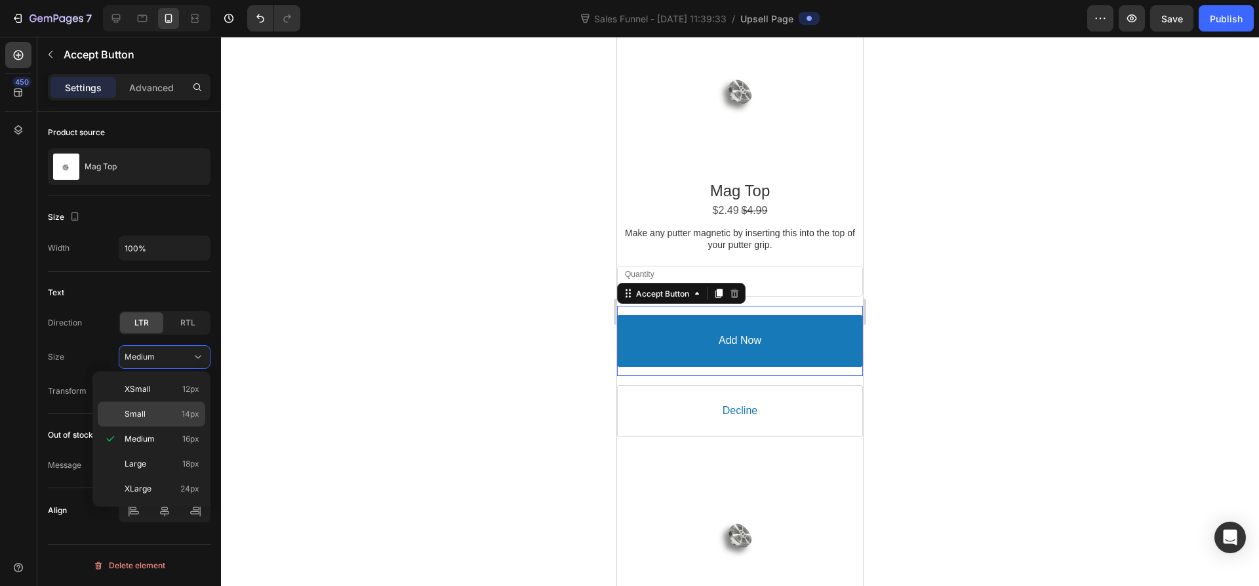
click at [151, 415] on p "Small 14px" at bounding box center [162, 414] width 75 height 12
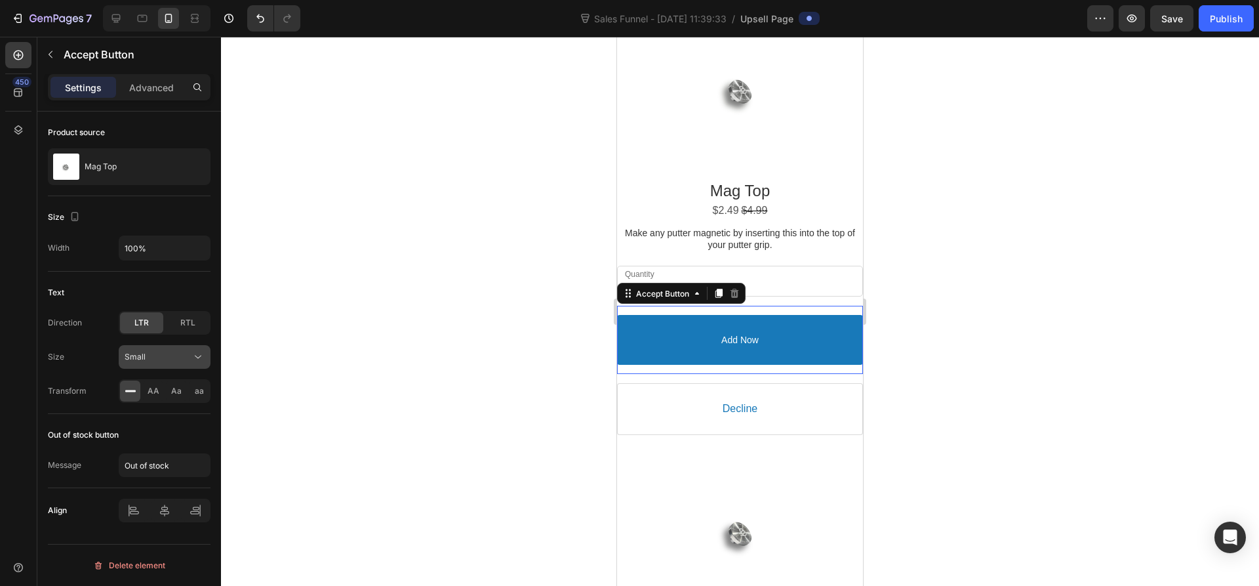
click at [153, 350] on button "Small" at bounding box center [165, 357] width 92 height 24
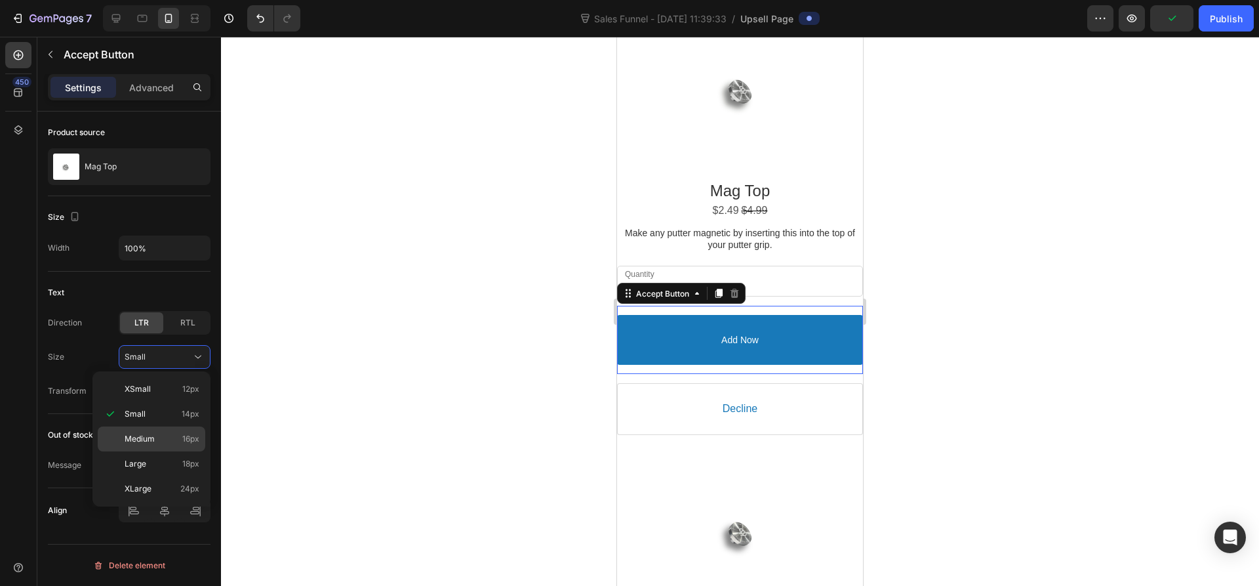
click at [151, 451] on div "Medium 16px" at bounding box center [152, 463] width 108 height 25
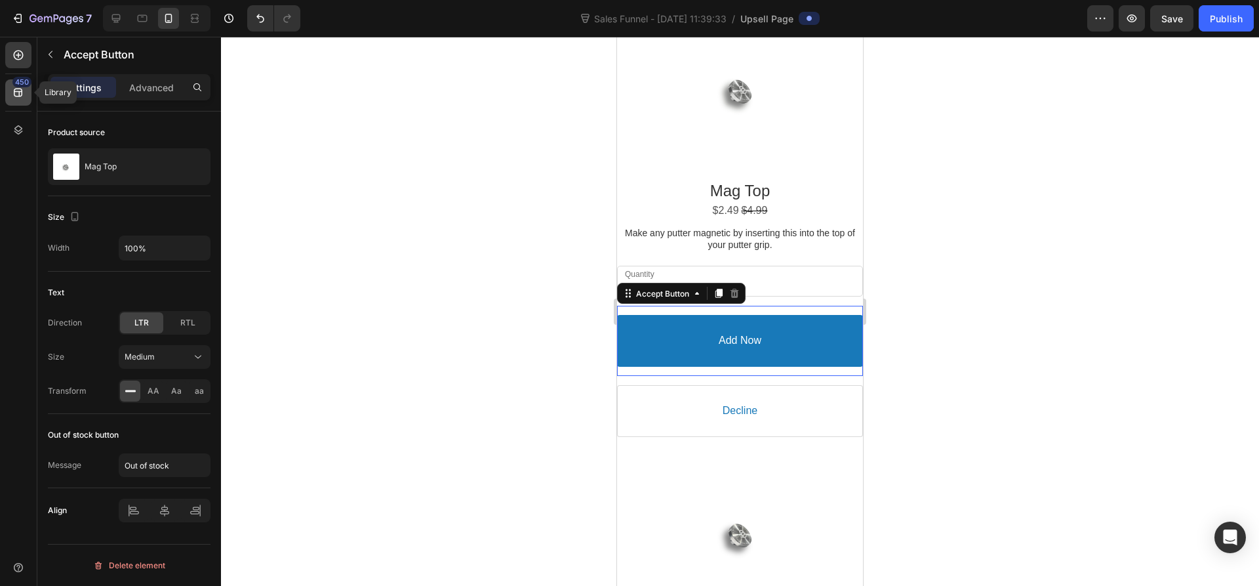
click at [20, 88] on icon at bounding box center [18, 92] width 13 height 13
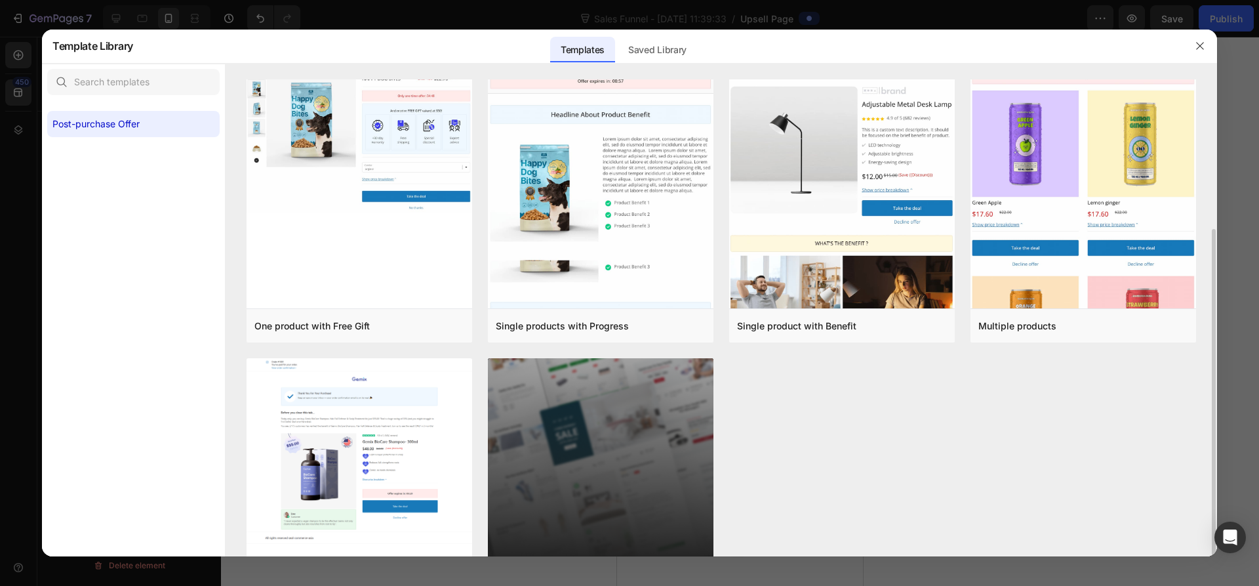
scroll to position [0, 0]
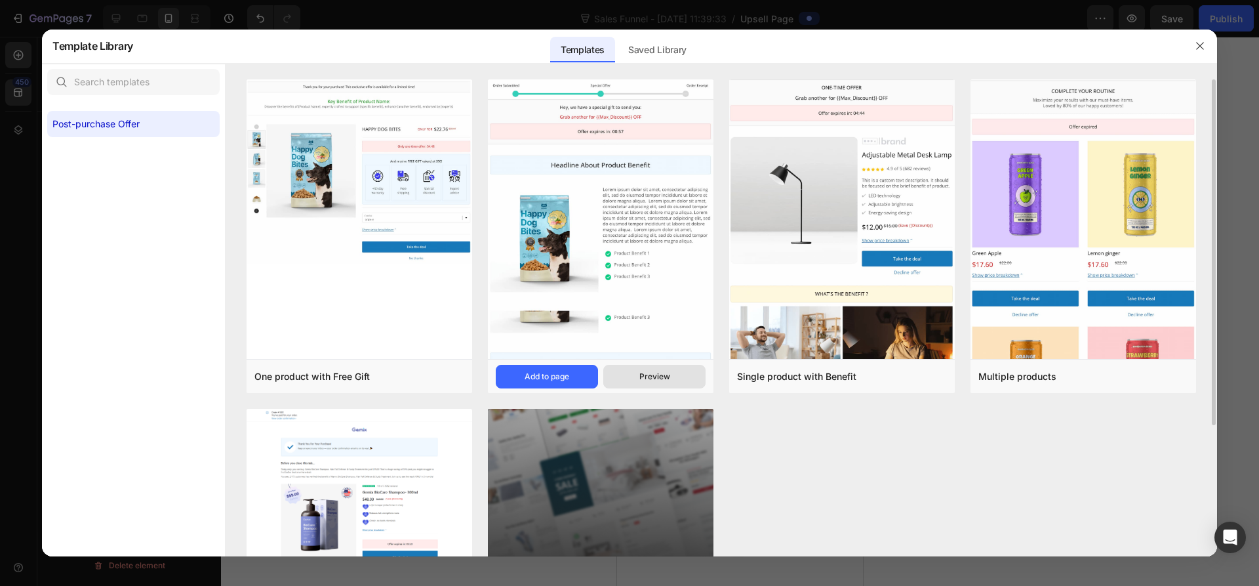
click at [648, 368] on button "Preview" at bounding box center [654, 377] width 102 height 24
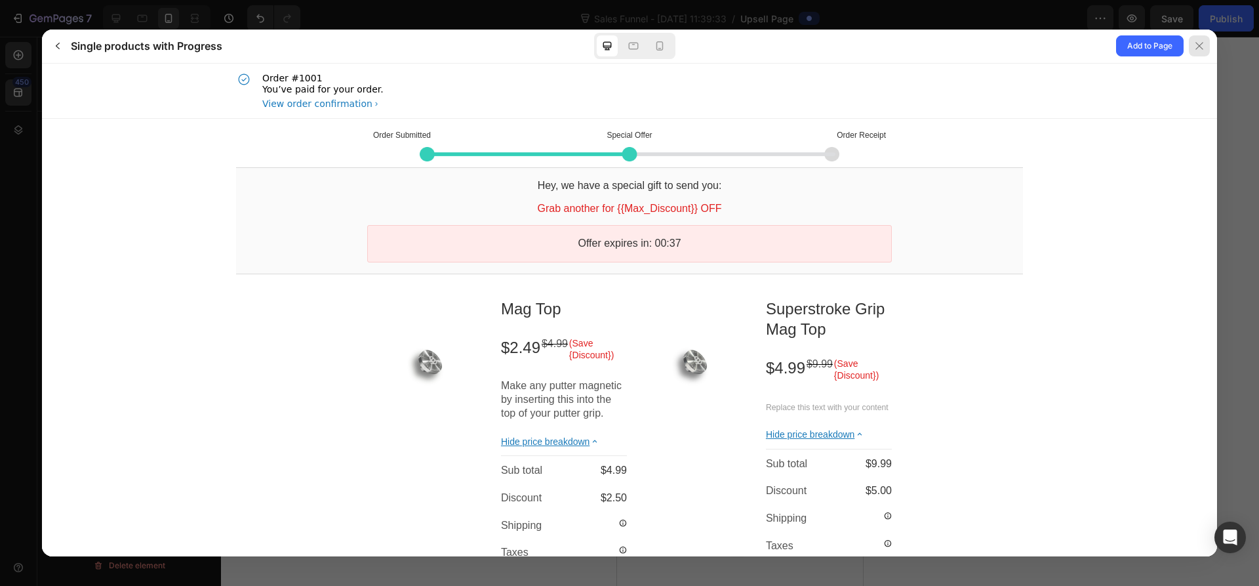
click at [1204, 42] on icon at bounding box center [1199, 46] width 10 height 10
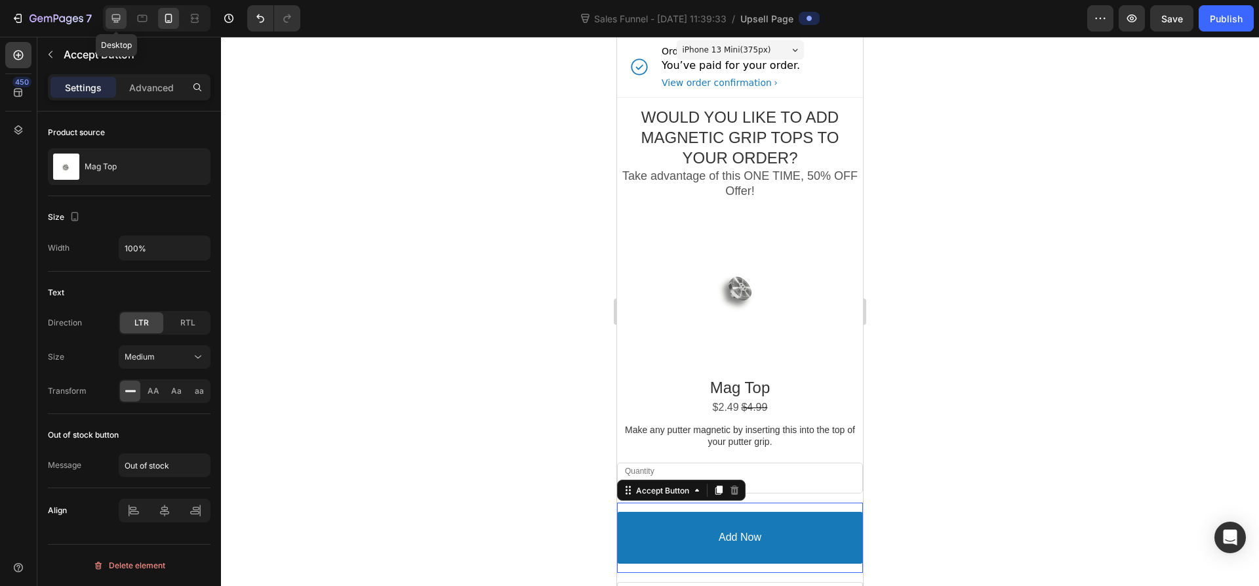
click at [119, 16] on icon at bounding box center [116, 18] width 13 height 13
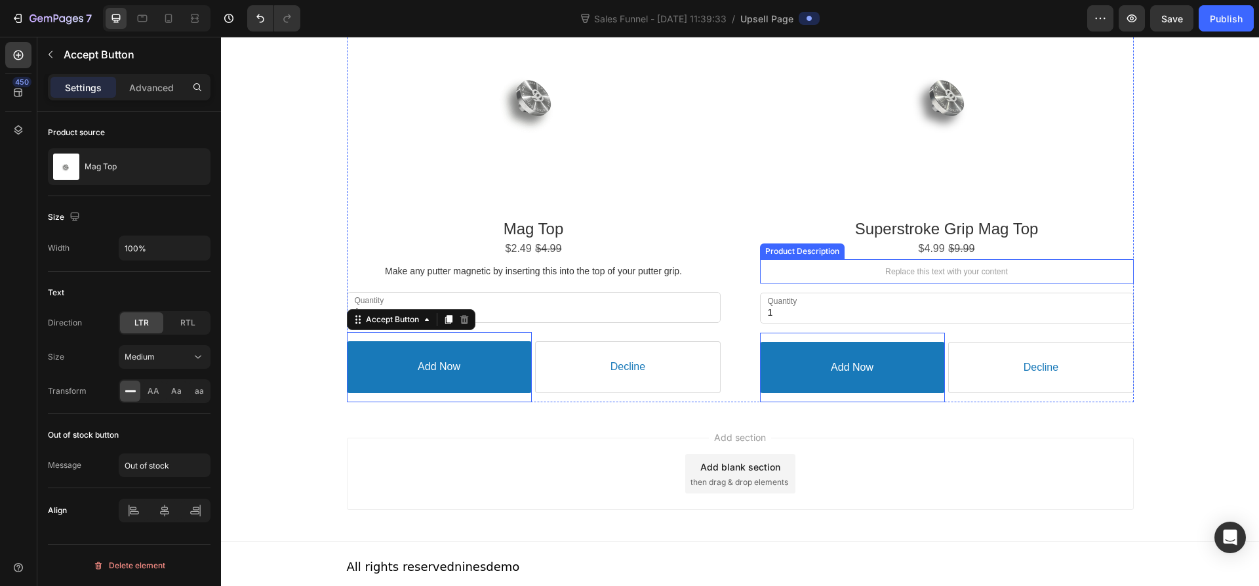
scroll to position [173, 0]
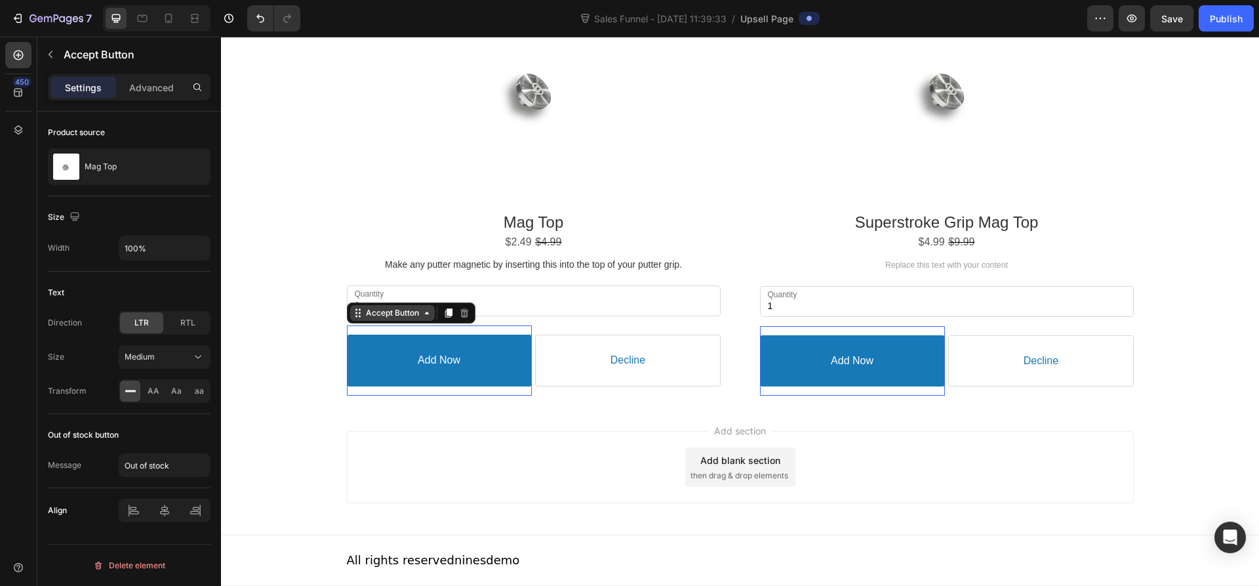
click at [424, 312] on icon at bounding box center [427, 313] width 10 height 10
click at [534, 505] on div "Add section Add blank section then drag & drop elements" at bounding box center [740, 470] width 1038 height 130
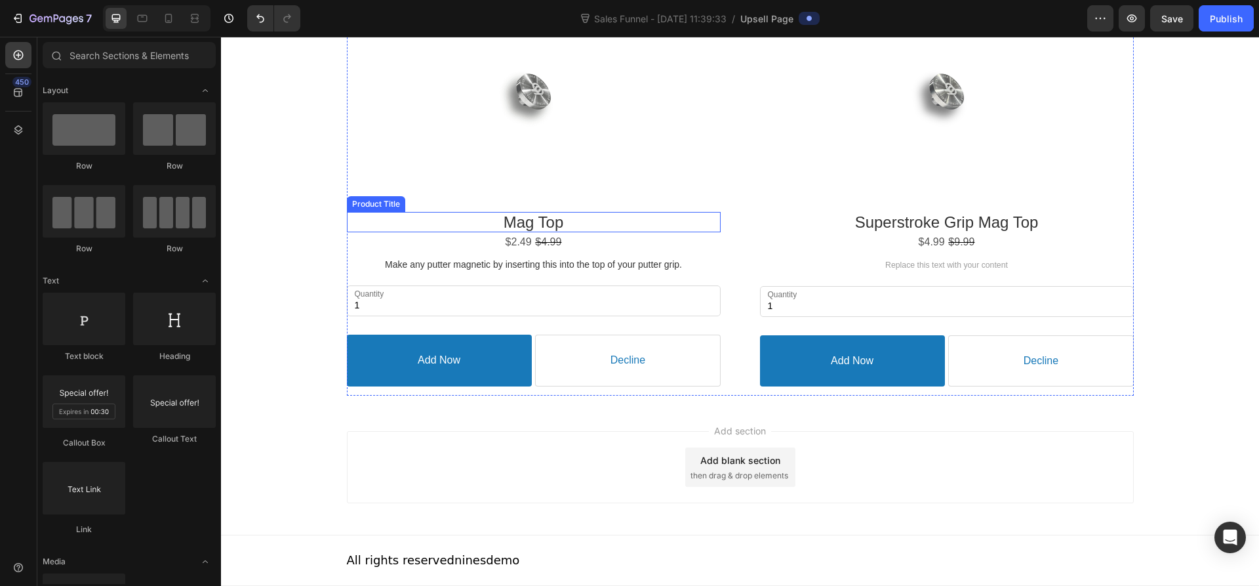
scroll to position [0, 0]
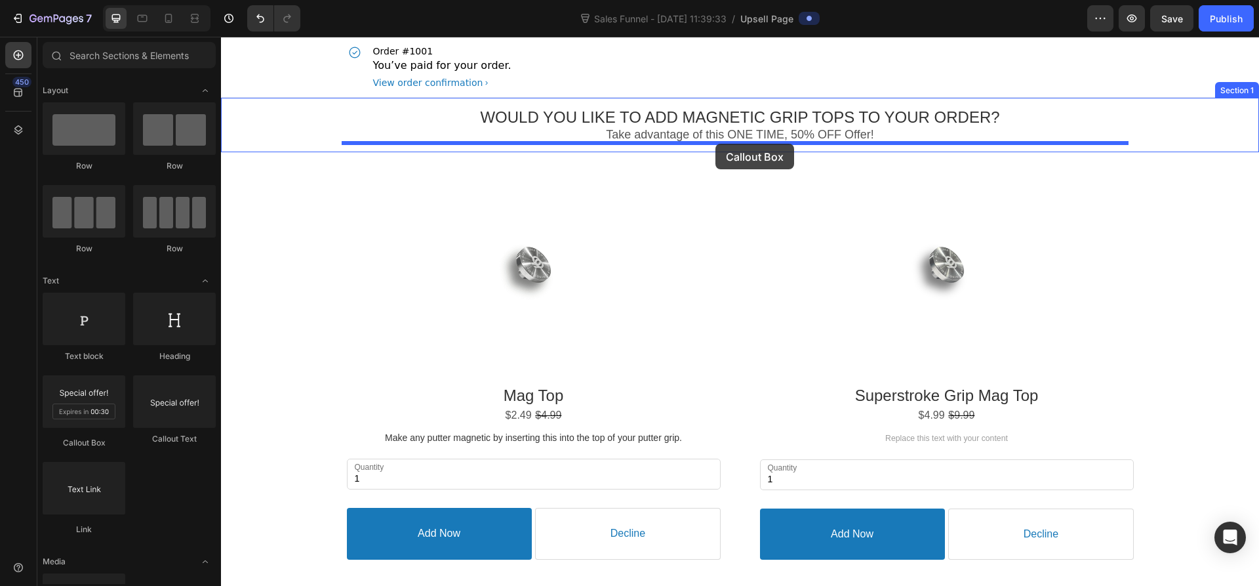
drag, startPoint x: 285, startPoint y: 434, endPoint x: 716, endPoint y: 144, distance: 519.2
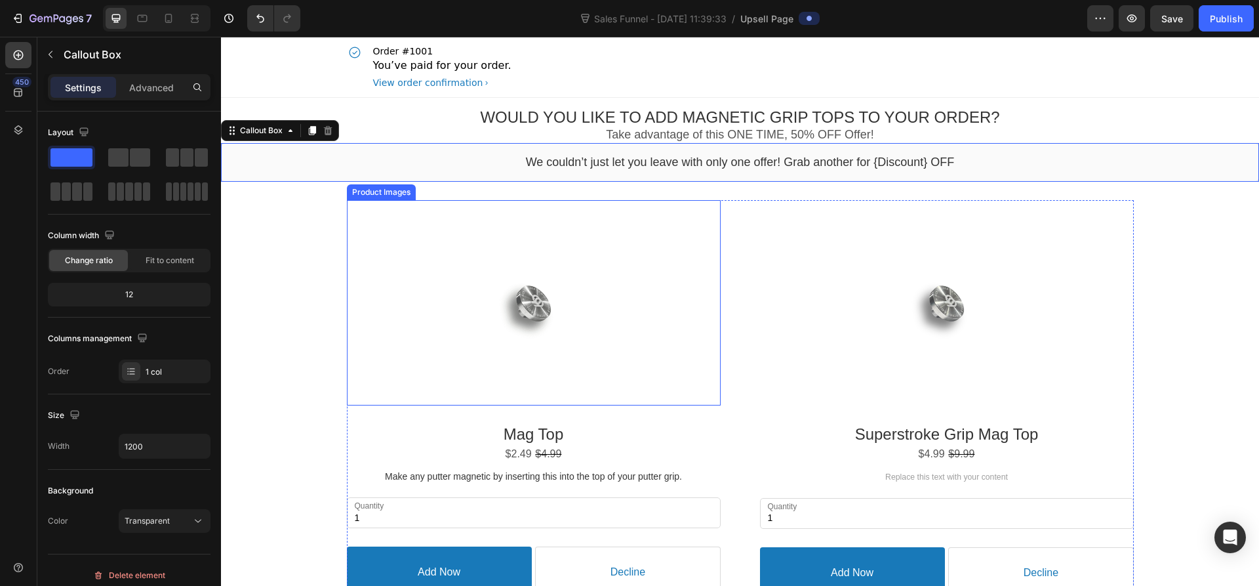
click at [507, 212] on div at bounding box center [533, 302] width 187 height 187
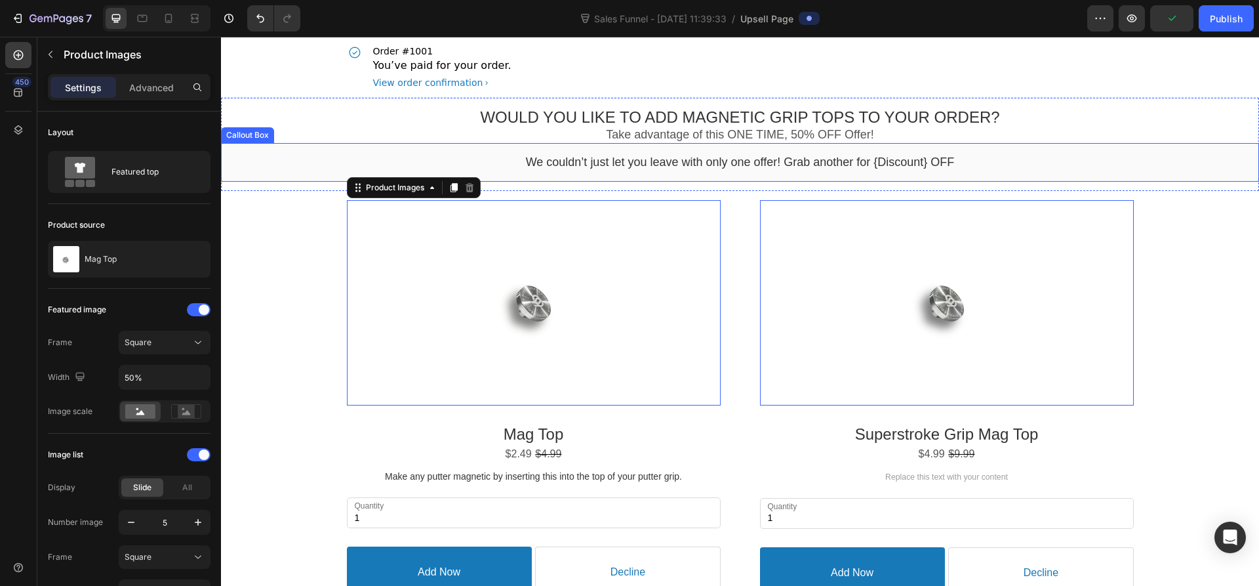
click at [552, 151] on div "We couldn’t just let you leave with only one offer! Grab another for {Discount}…" at bounding box center [740, 162] width 1038 height 39
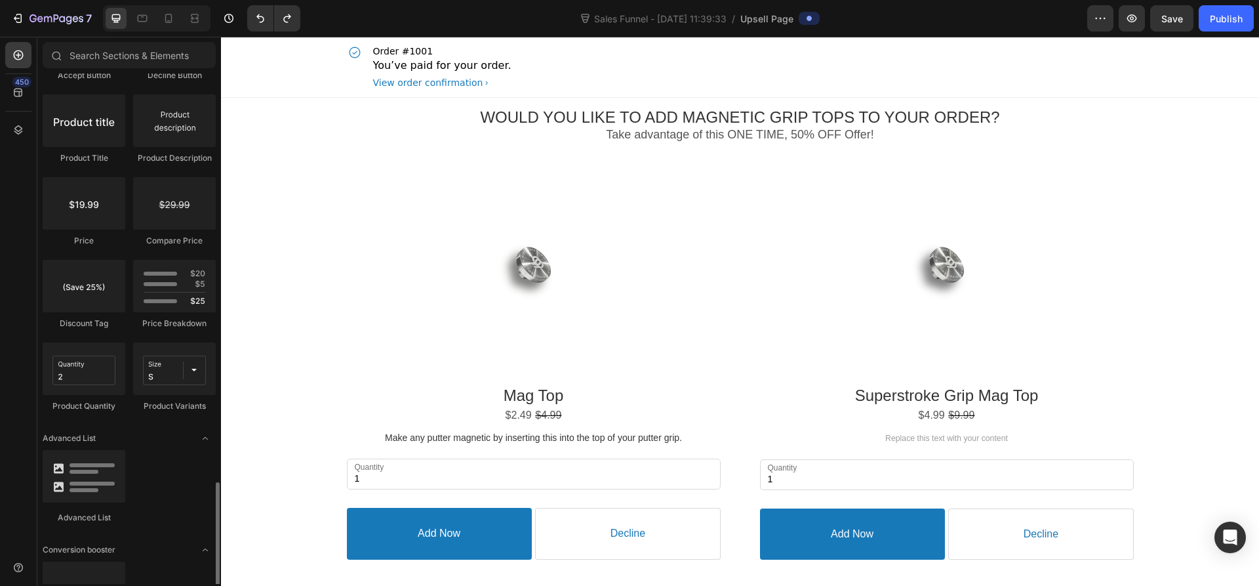
scroll to position [1108, 0]
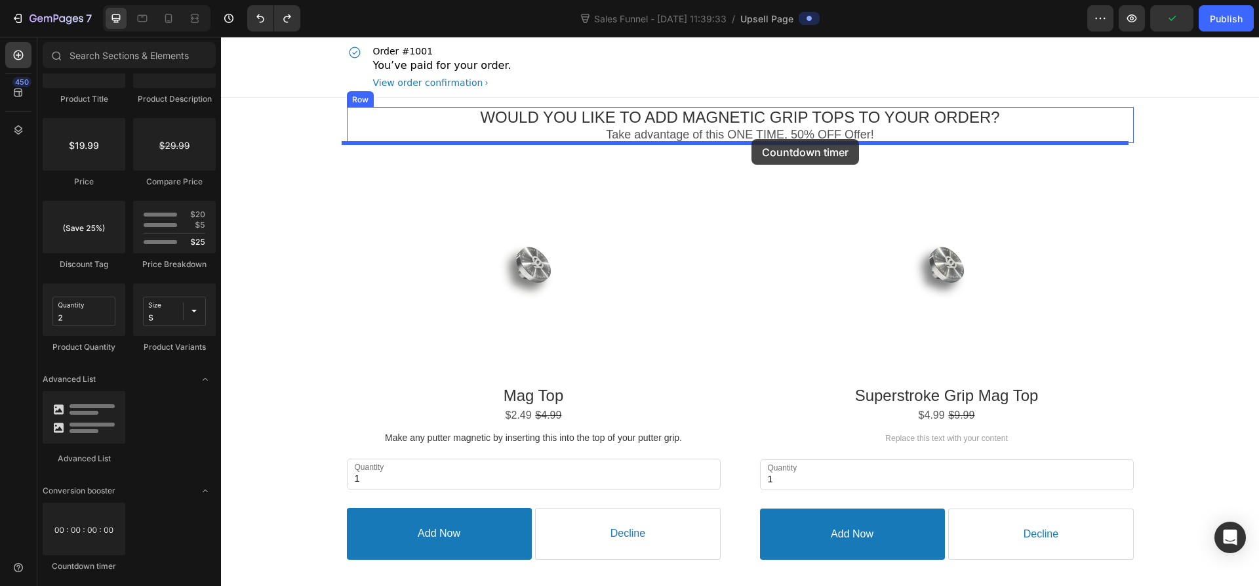
drag, startPoint x: 408, startPoint y: 538, endPoint x: 752, endPoint y: 139, distance: 526.5
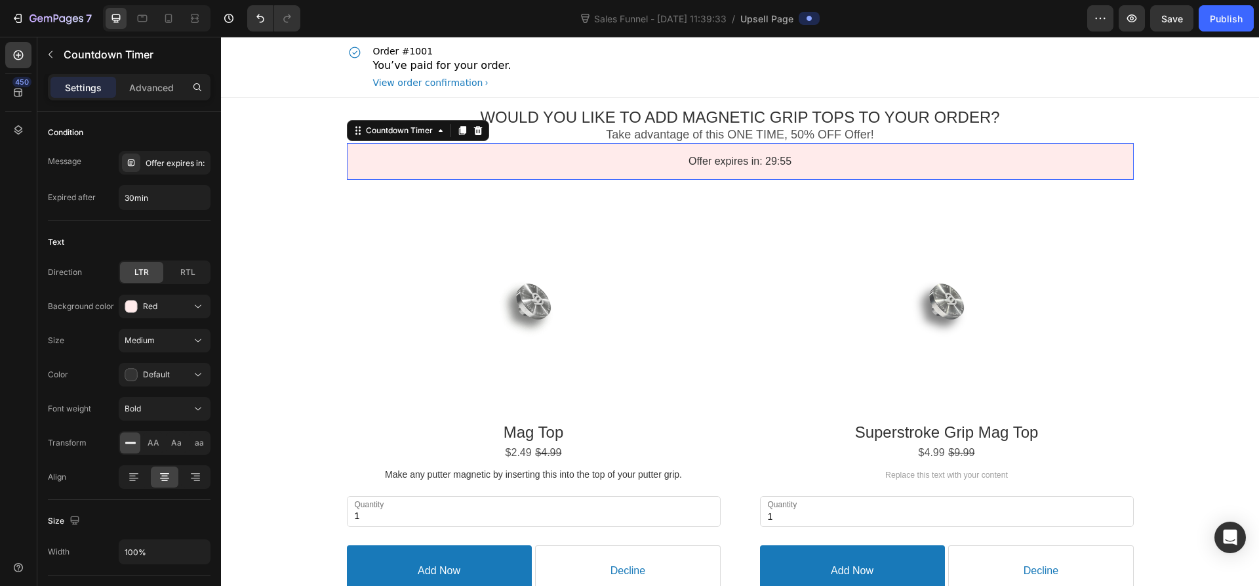
click at [640, 156] on div "Offer expires in: 29:55" at bounding box center [740, 162] width 763 height 14
click at [749, 155] on bdo "Offer expires in: 29:51" at bounding box center [740, 160] width 103 height 11
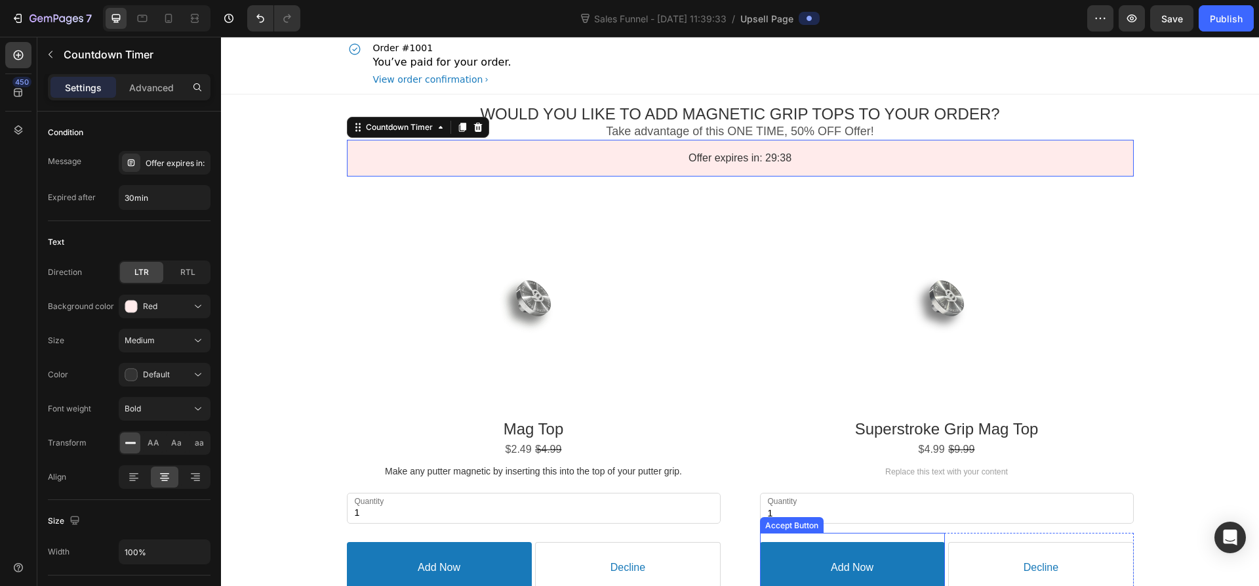
scroll to position [0, 0]
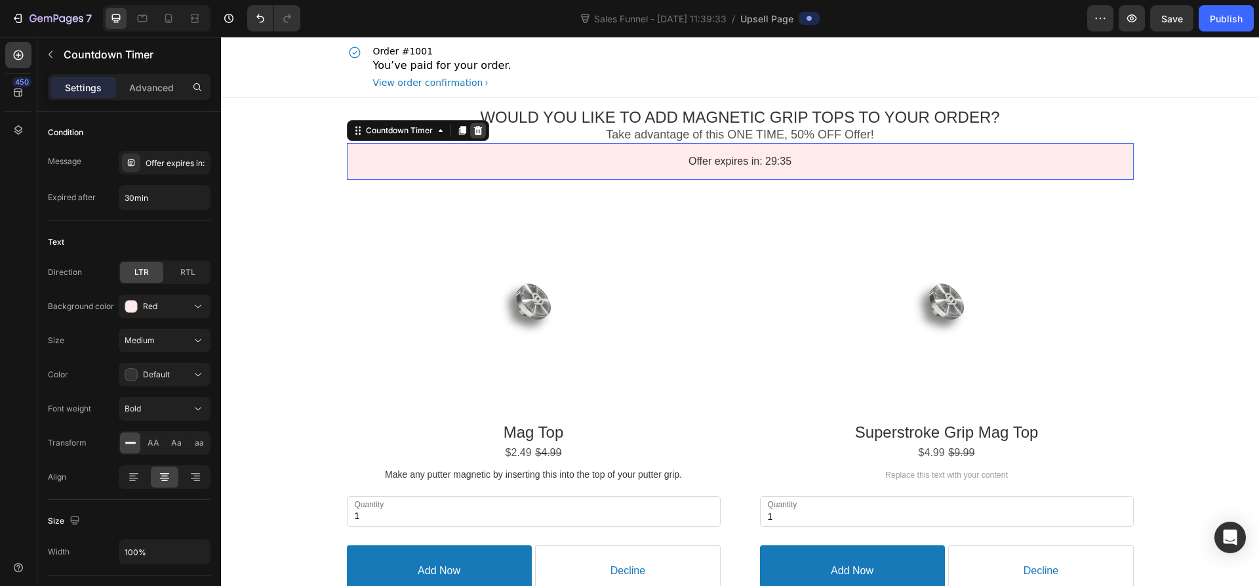
click at [474, 129] on icon at bounding box center [478, 129] width 9 height 9
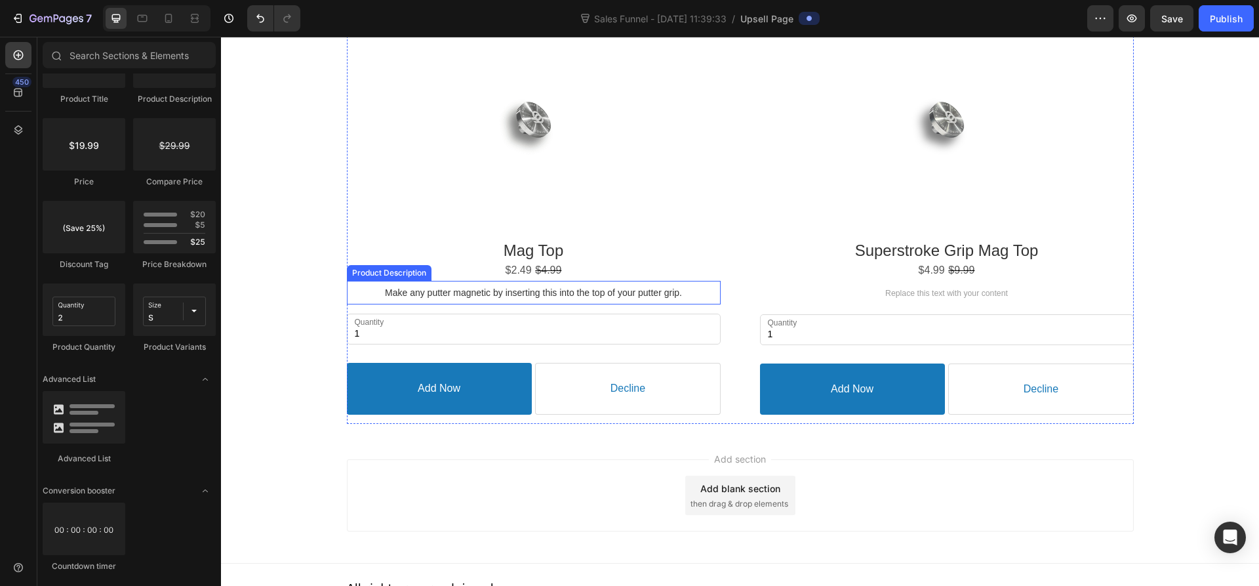
scroll to position [173, 0]
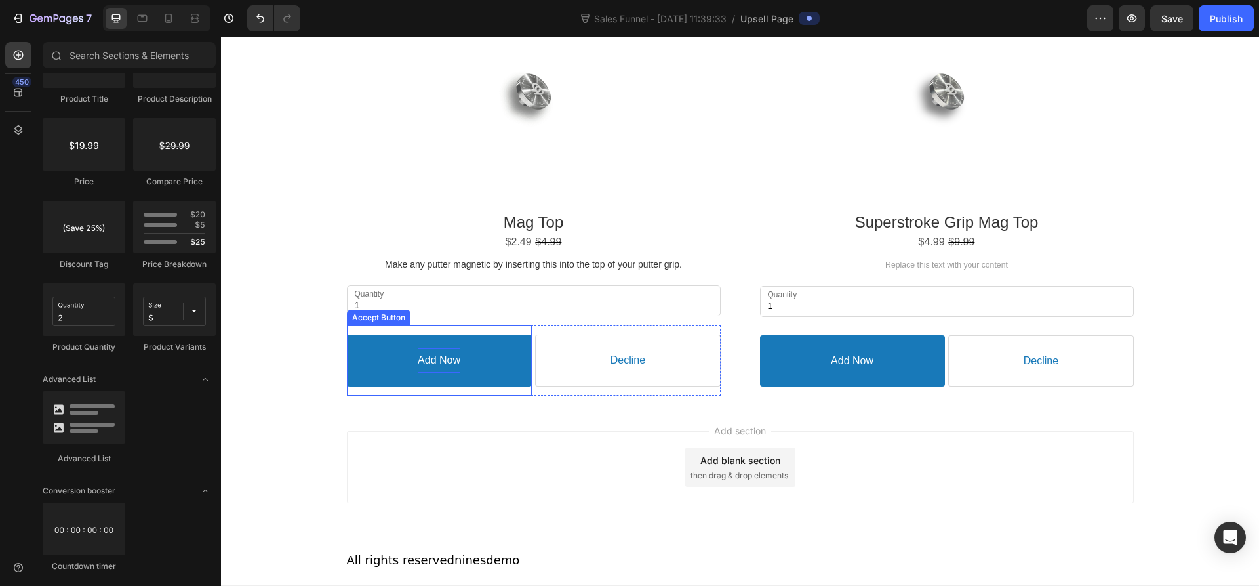
click at [432, 371] on div "Add Now" at bounding box center [439, 360] width 43 height 24
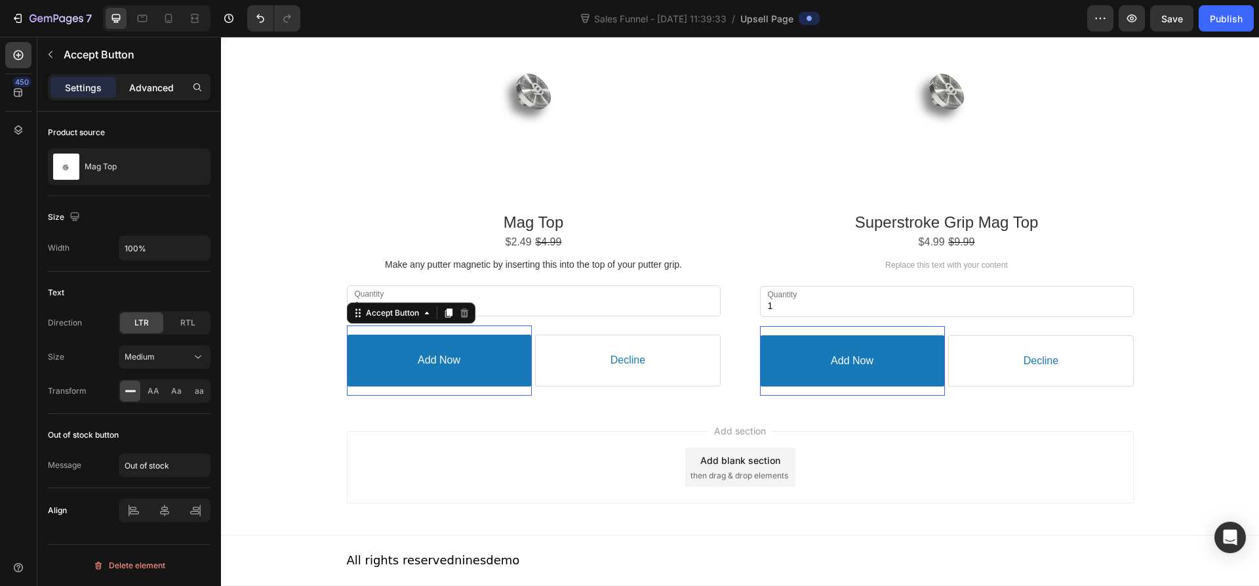
click at [146, 85] on p "Advanced" at bounding box center [151, 88] width 45 height 14
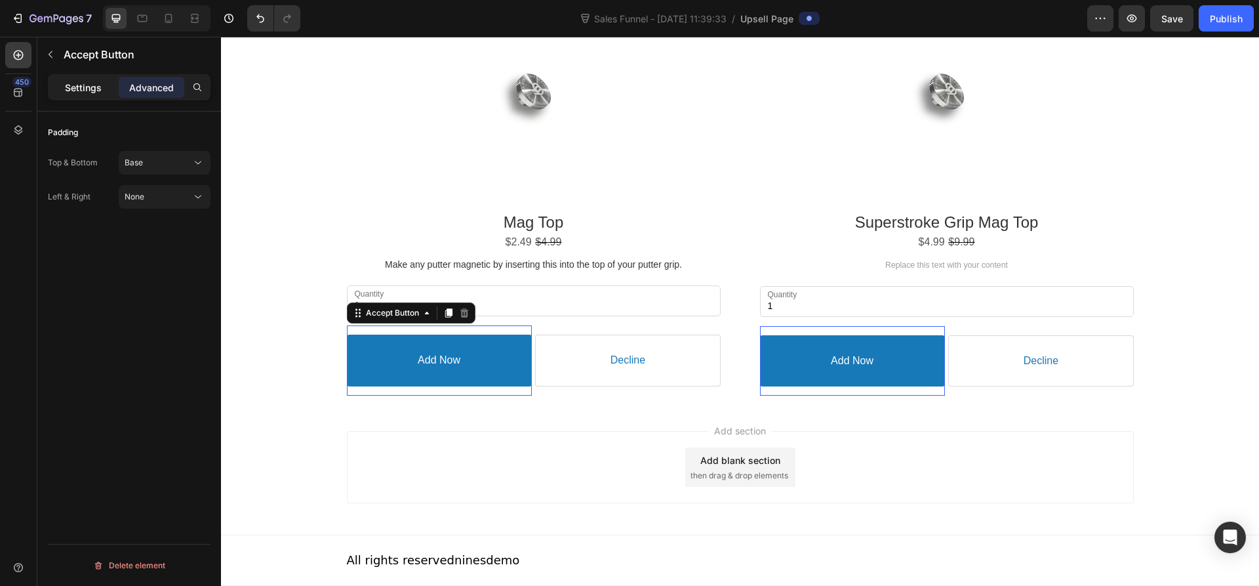
click at [96, 83] on p "Settings" at bounding box center [83, 88] width 37 height 14
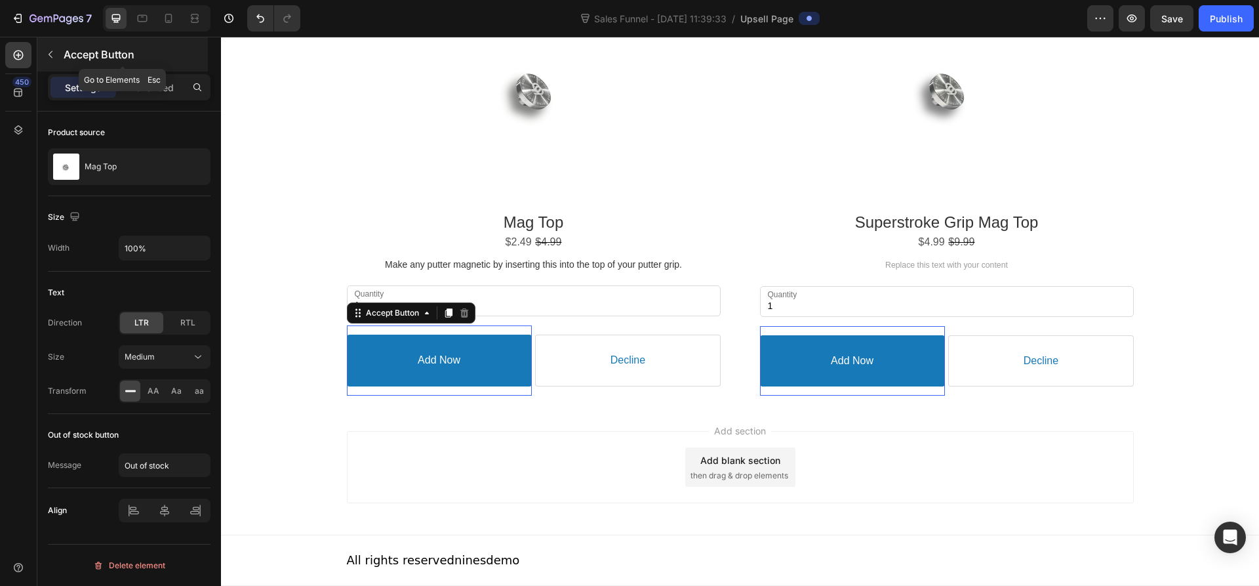
click at [52, 52] on icon "button" at bounding box center [50, 54] width 10 height 10
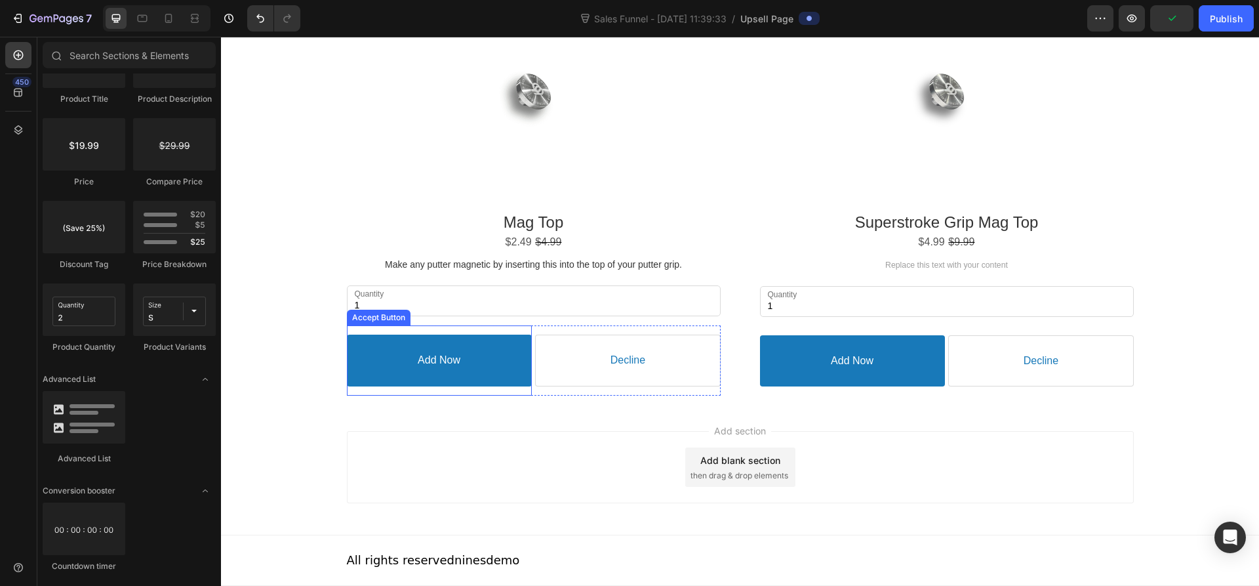
click at [394, 357] on button "Add Now" at bounding box center [439, 361] width 185 height 52
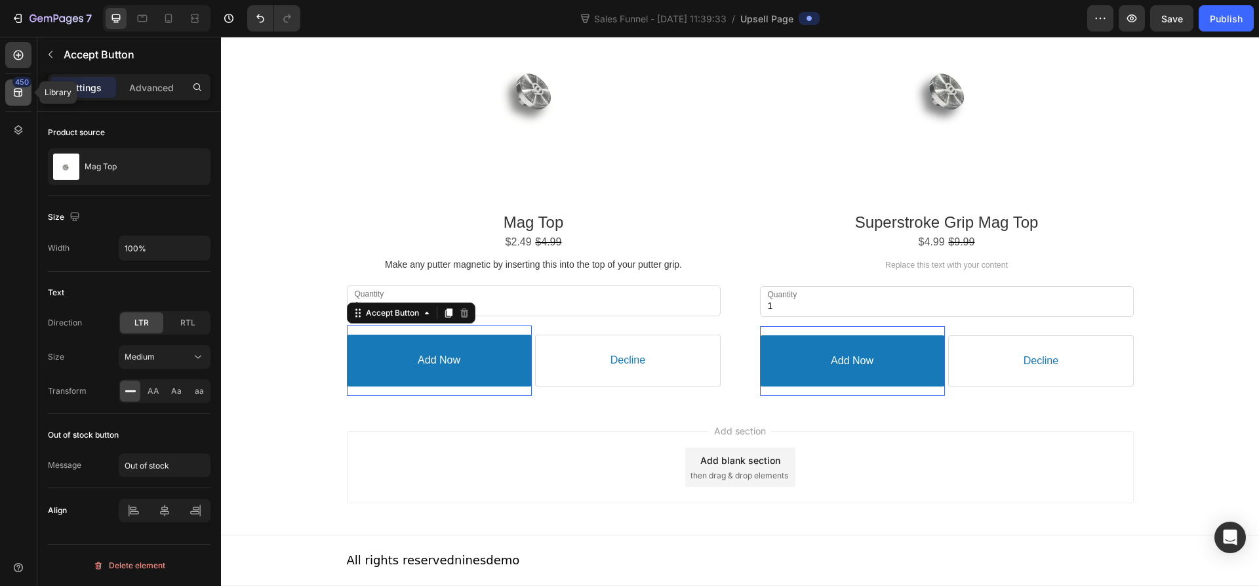
click at [14, 89] on icon at bounding box center [18, 92] width 13 height 13
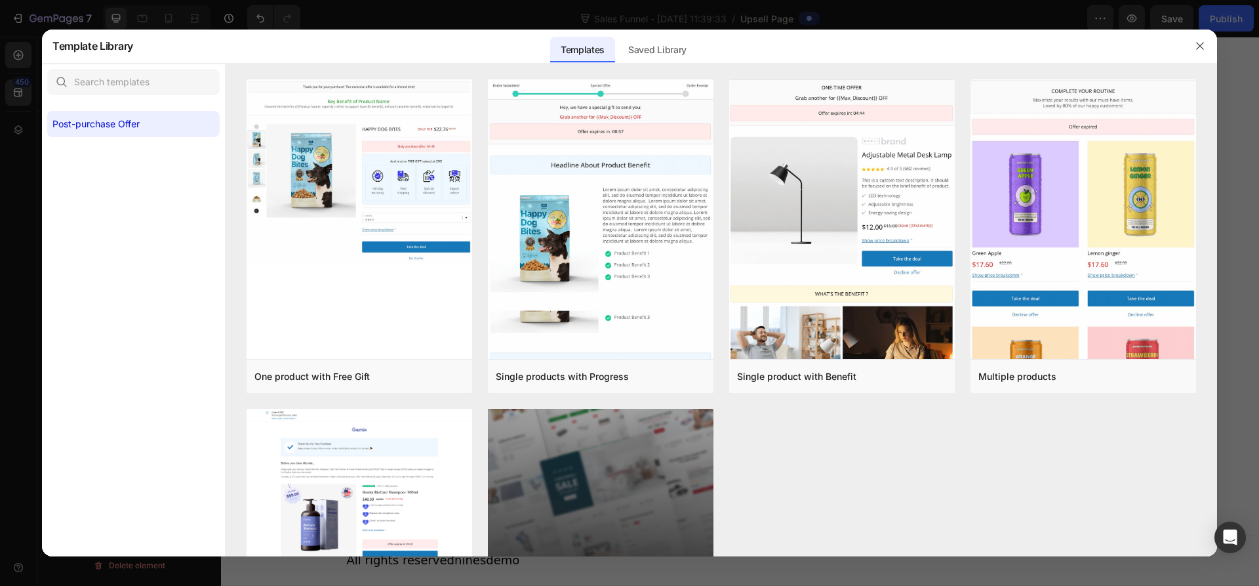
click at [17, 125] on div at bounding box center [629, 293] width 1259 height 586
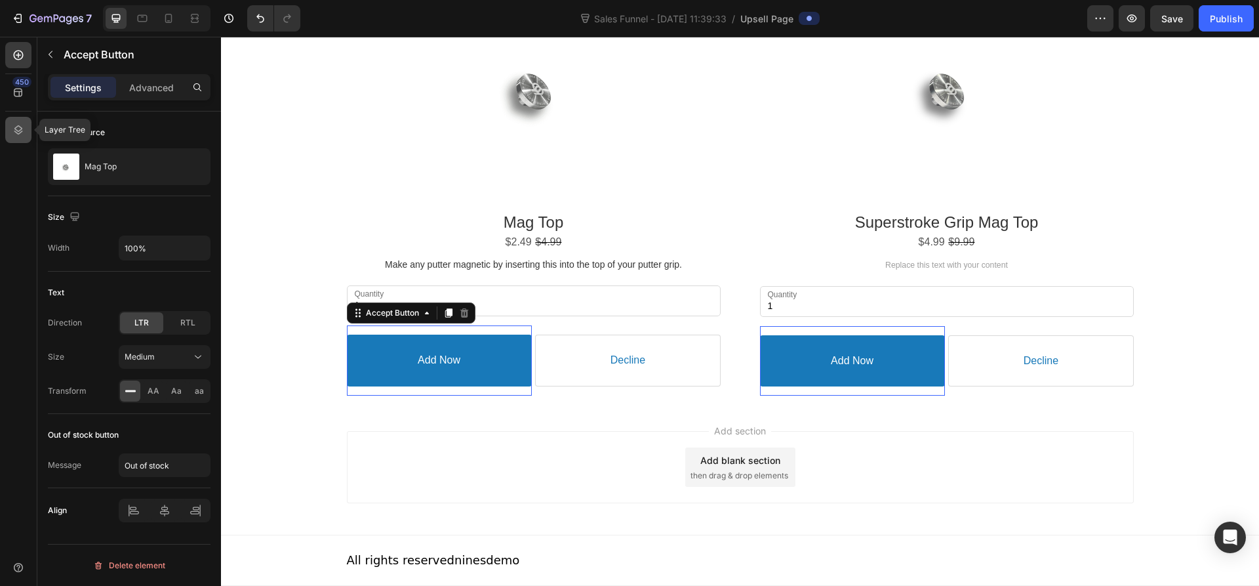
click at [21, 132] on icon at bounding box center [18, 129] width 9 height 9
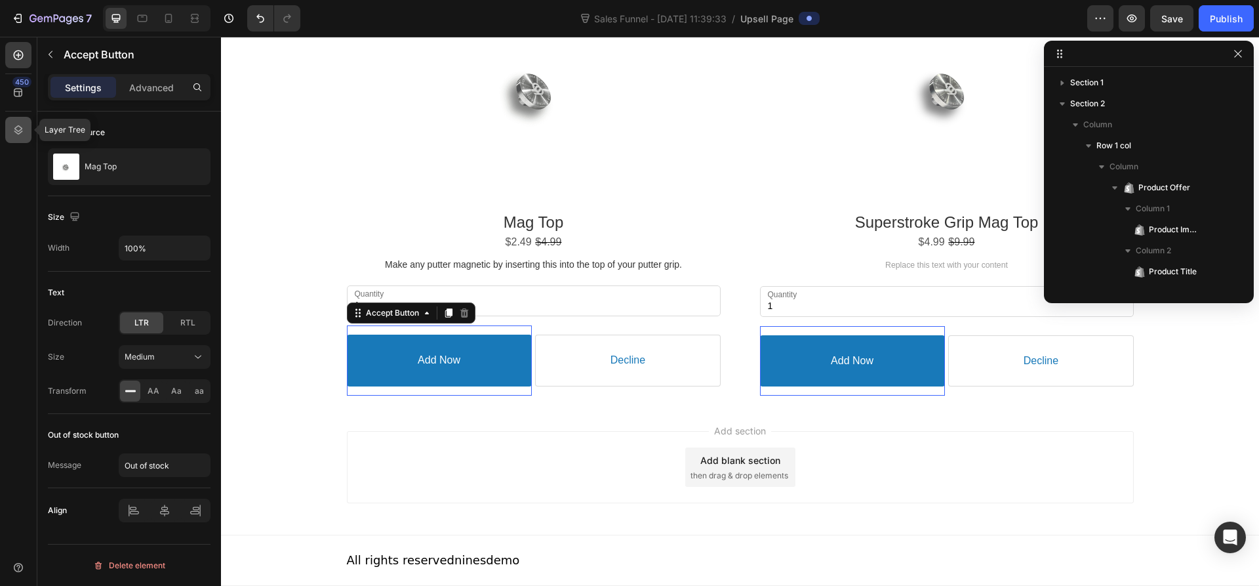
scroll to position [161, 0]
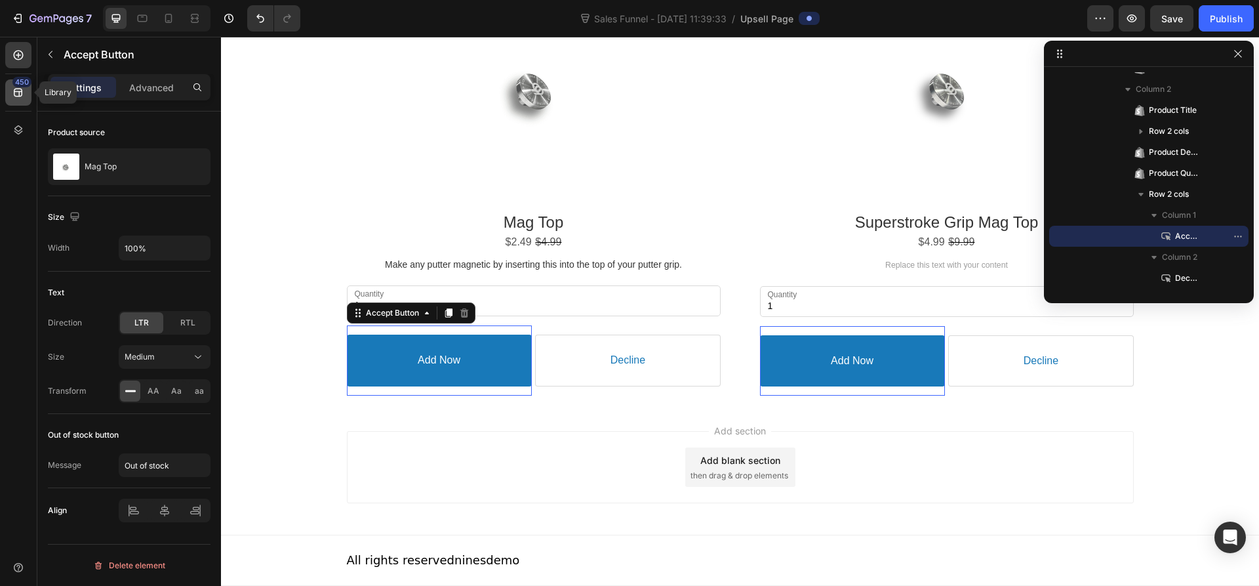
click at [27, 91] on div "450" at bounding box center [18, 92] width 26 height 26
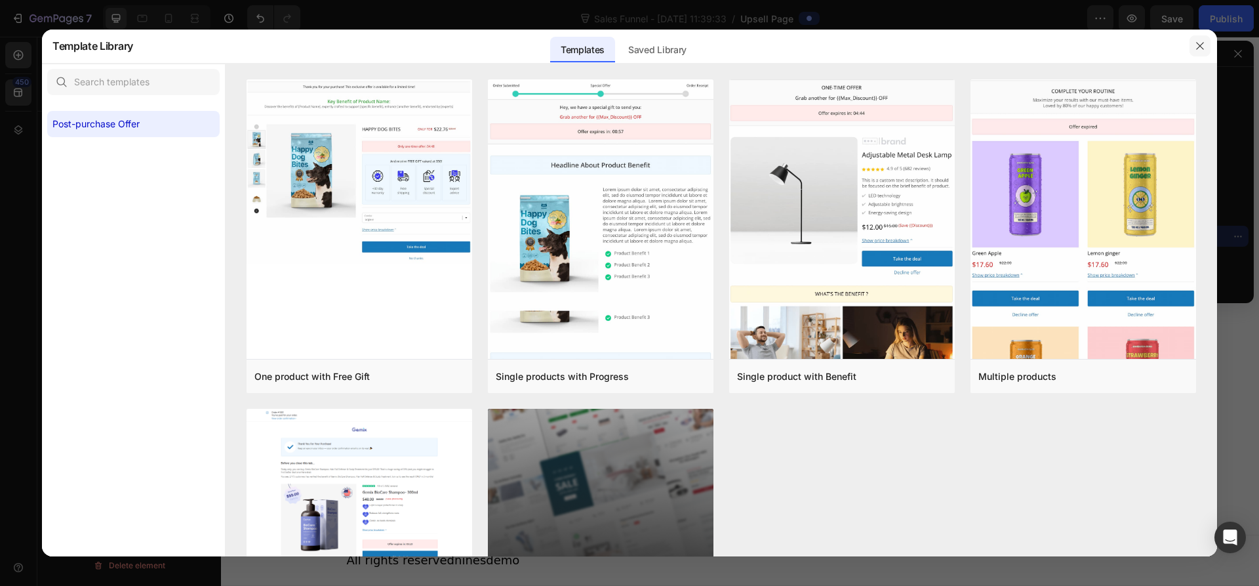
click at [1199, 45] on icon "button" at bounding box center [1199, 45] width 7 height 7
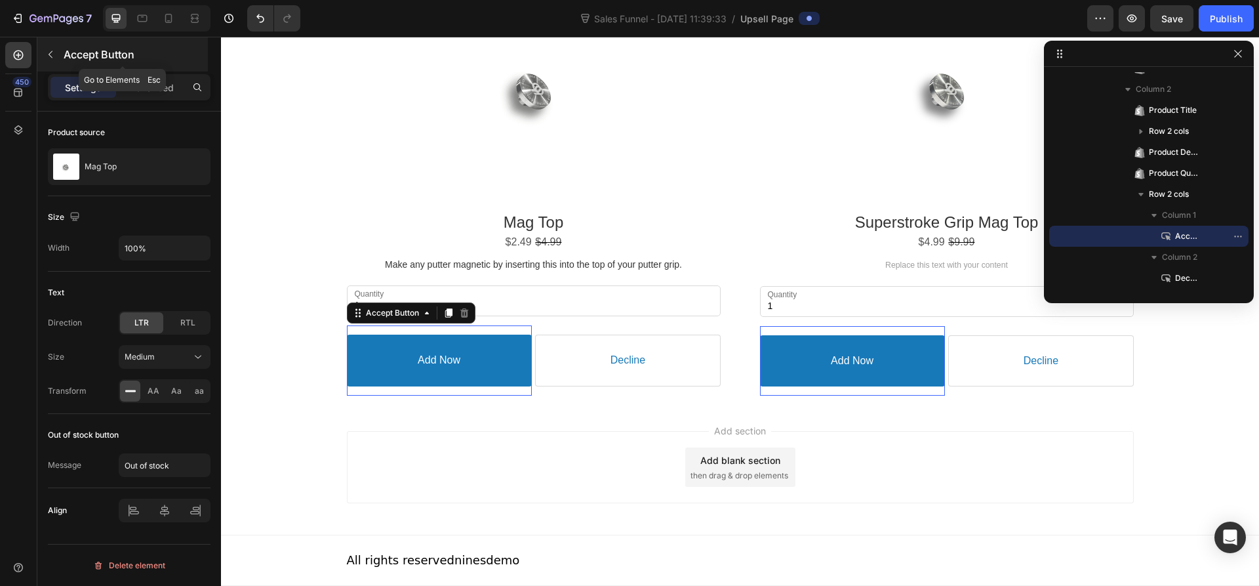
click at [49, 49] on icon "button" at bounding box center [50, 54] width 10 height 10
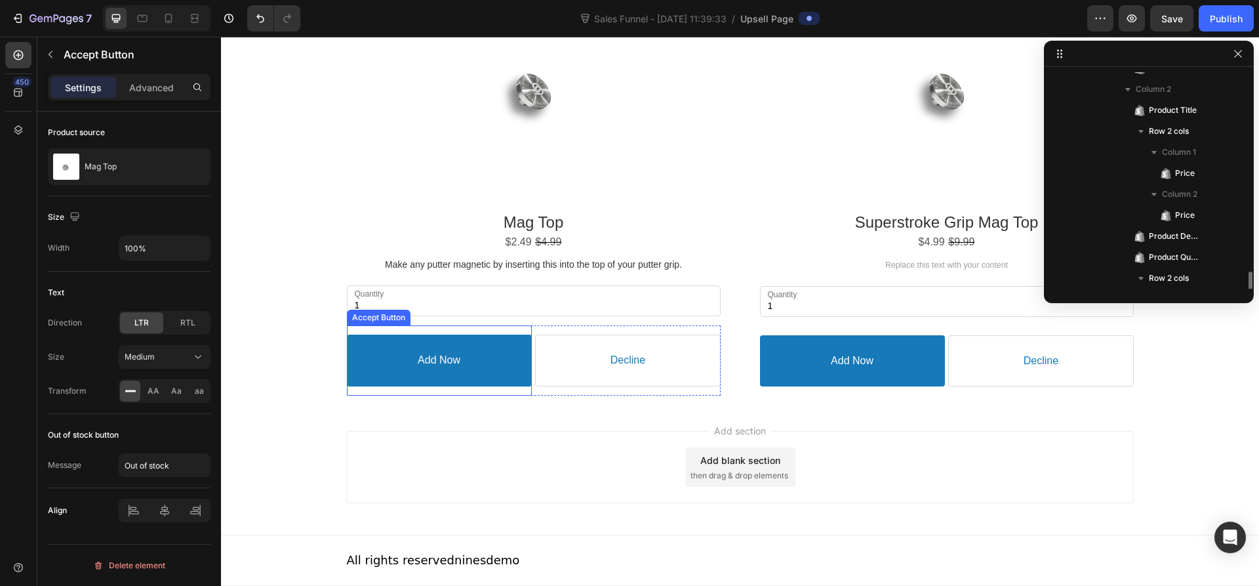
click at [391, 361] on button "Add Now" at bounding box center [439, 361] width 185 height 52
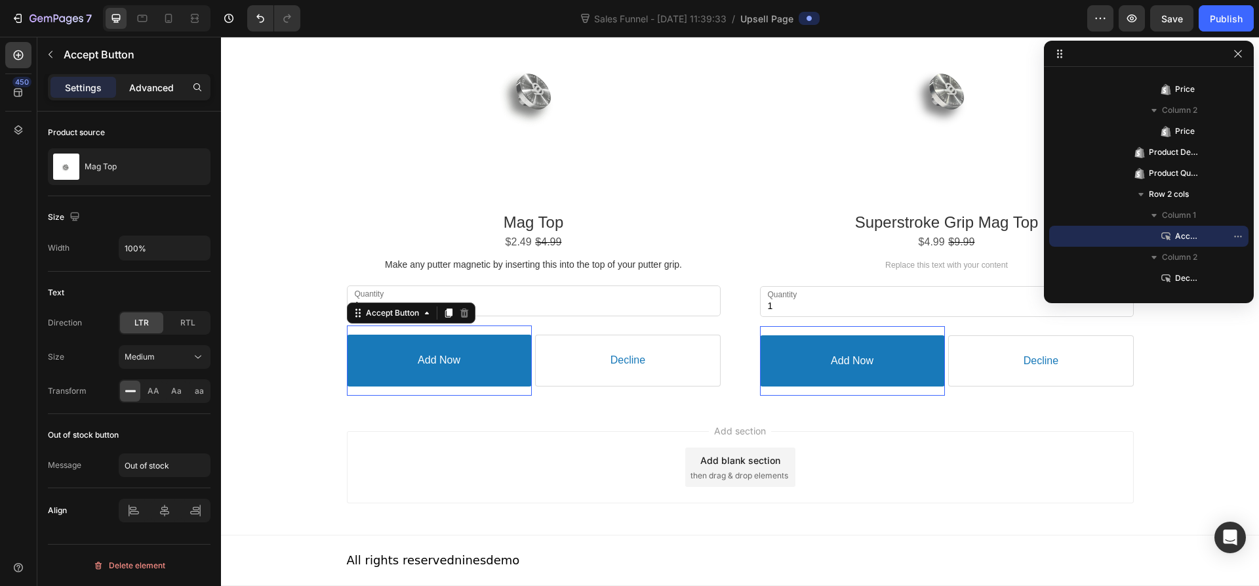
click at [143, 91] on p "Advanced" at bounding box center [151, 88] width 45 height 14
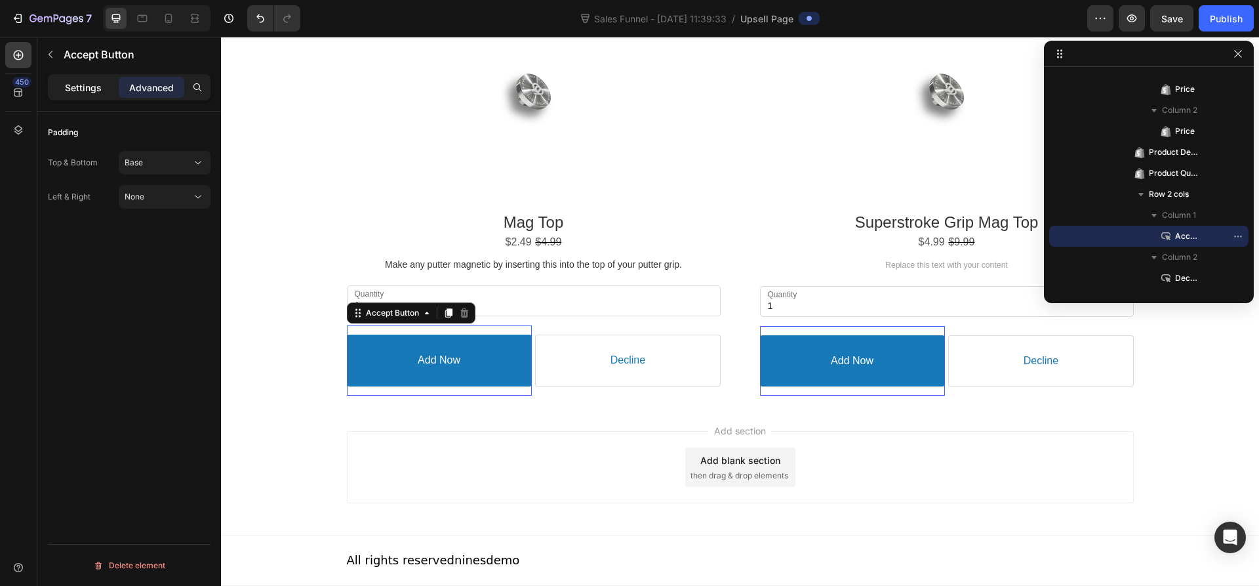
click at [77, 85] on p "Settings" at bounding box center [83, 88] width 37 height 14
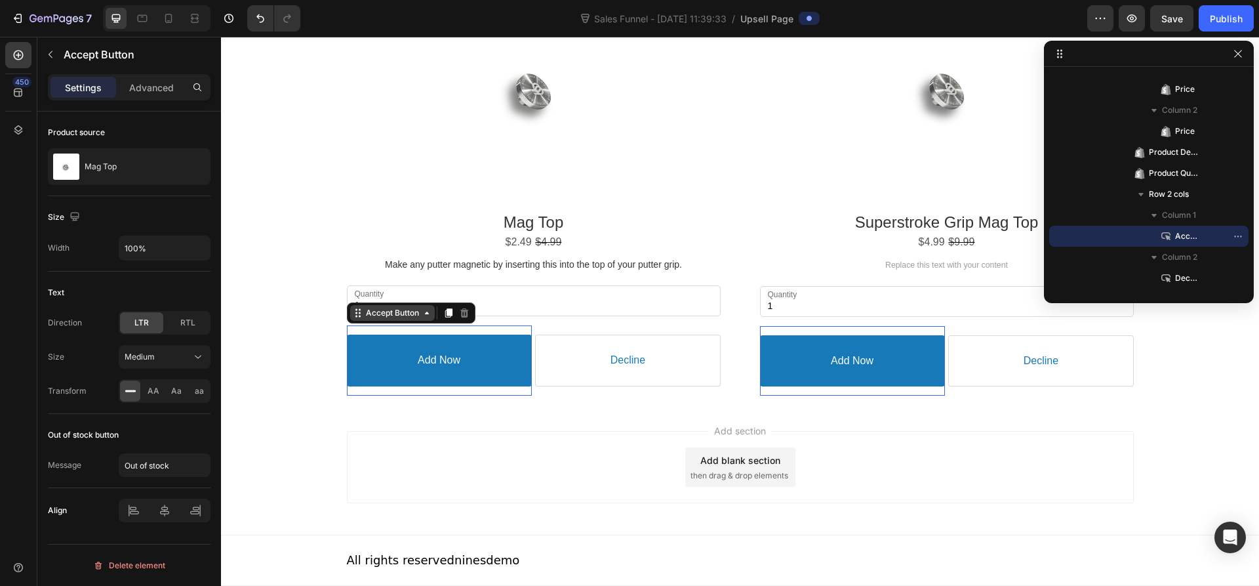
click at [422, 312] on icon at bounding box center [427, 313] width 10 height 10
click at [532, 464] on div "Add section Add blank section then drag & drop elements" at bounding box center [740, 467] width 787 height 72
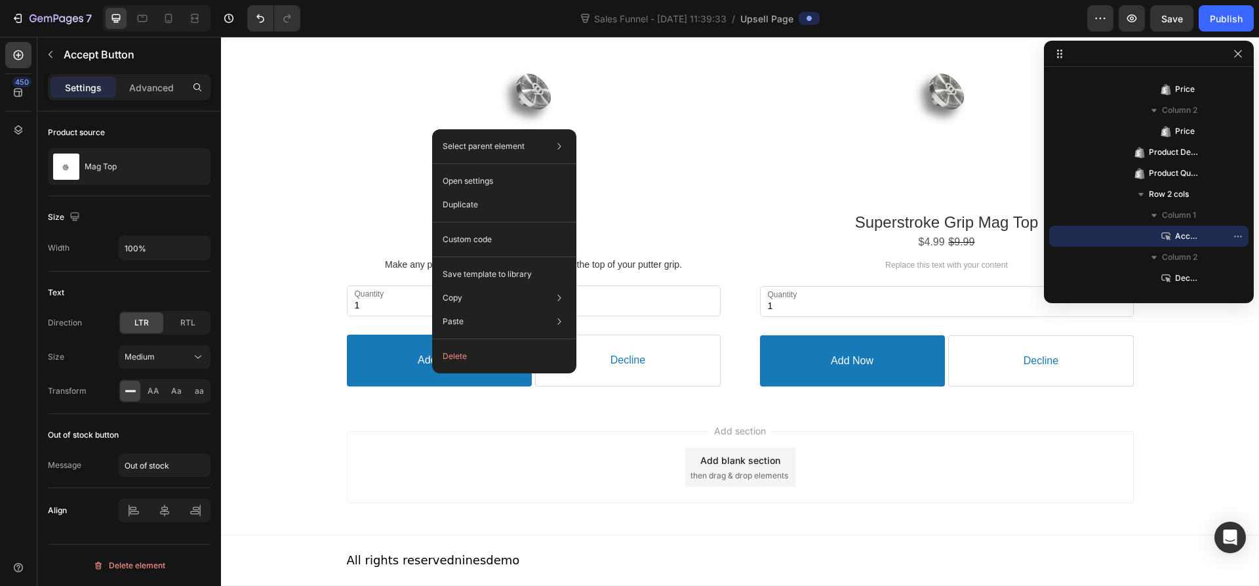
click at [469, 455] on div "Add section Add blank section then drag & drop elements" at bounding box center [740, 467] width 787 height 72
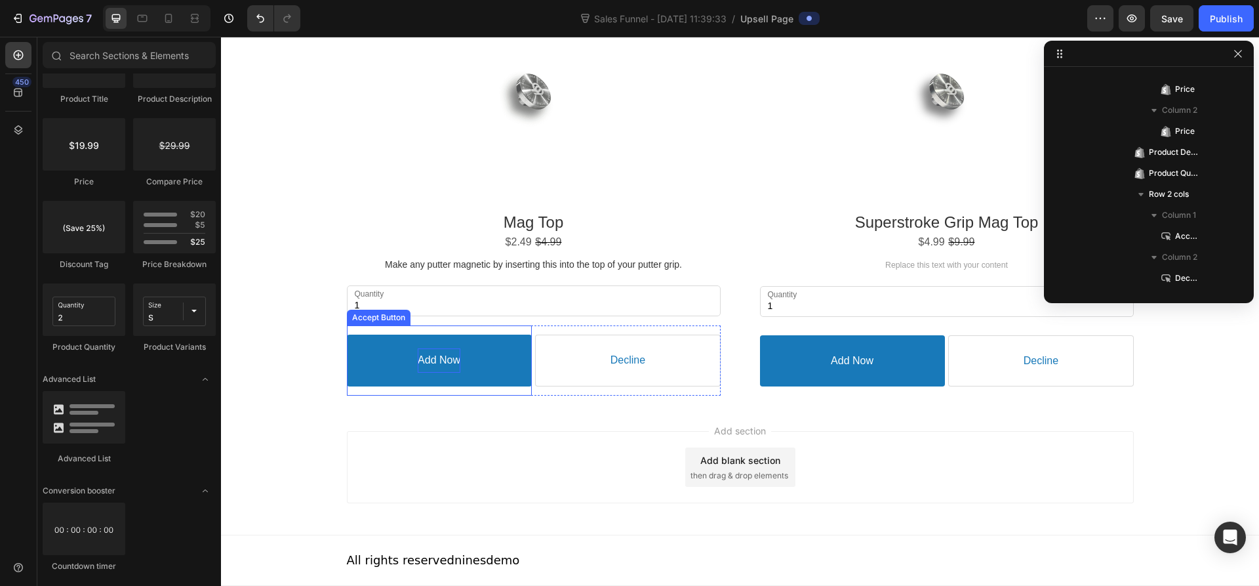
click at [427, 354] on p "Add Now" at bounding box center [439, 361] width 43 height 14
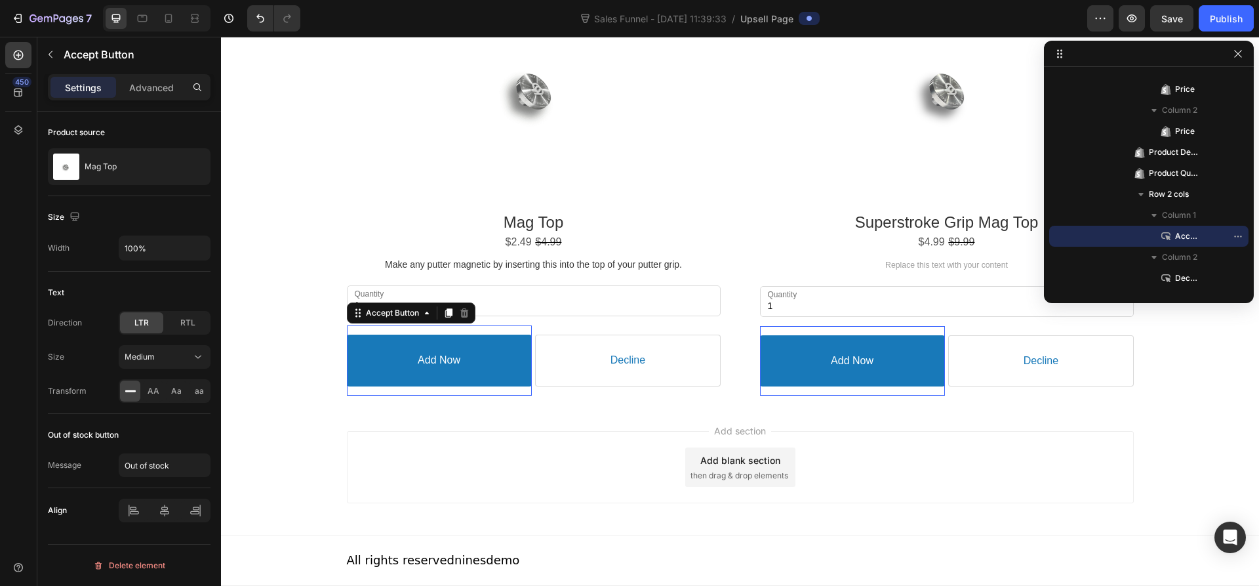
click at [382, 363] on button "Add Now" at bounding box center [439, 361] width 185 height 52
click at [155, 390] on span "AA" at bounding box center [154, 391] width 12 height 12
click at [132, 389] on icon at bounding box center [130, 390] width 13 height 13
drag, startPoint x: 1237, startPoint y: 51, endPoint x: 992, endPoint y: 16, distance: 247.9
click at [1237, 51] on icon "button" at bounding box center [1238, 54] width 10 height 10
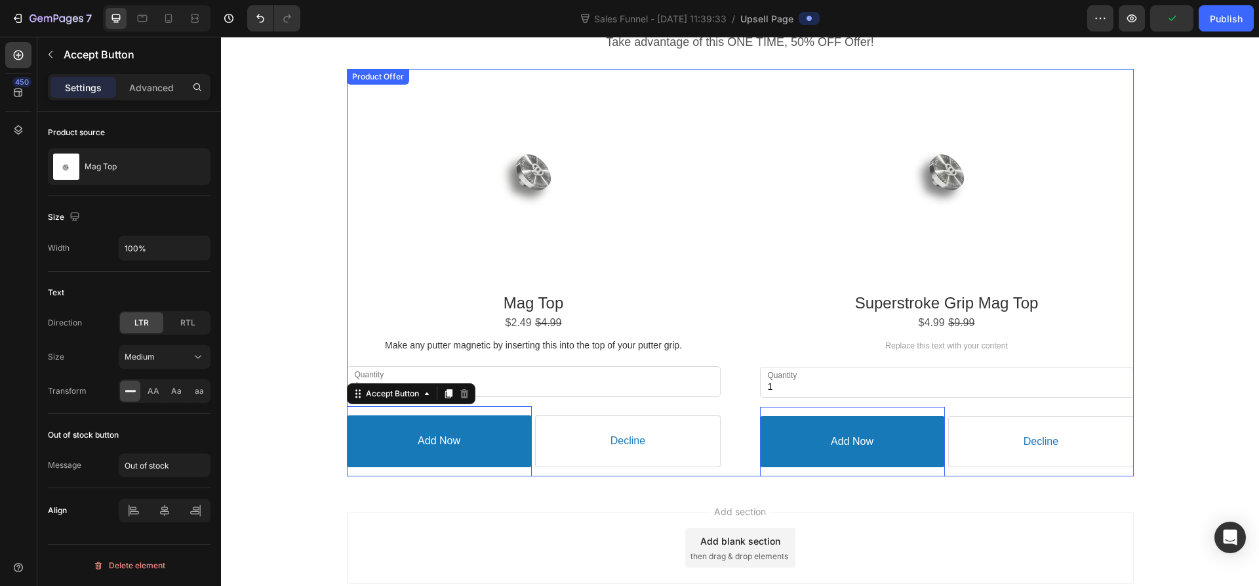
scroll to position [0, 0]
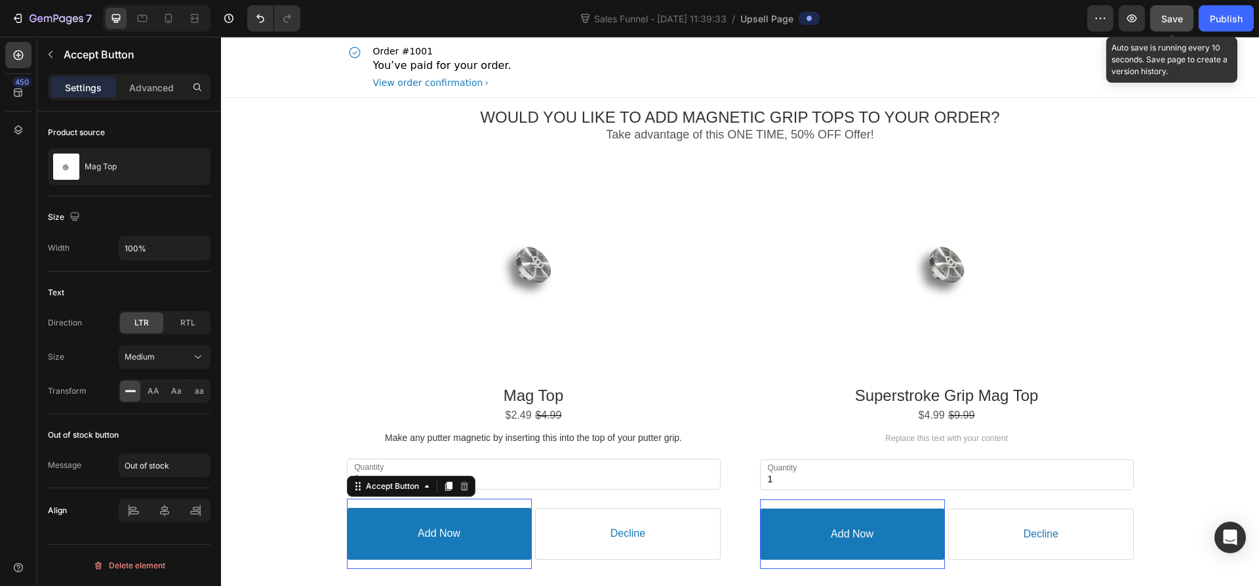
click at [1180, 15] on span "Save" at bounding box center [1173, 18] width 22 height 11
